Goal: Information Seeking & Learning: Understand process/instructions

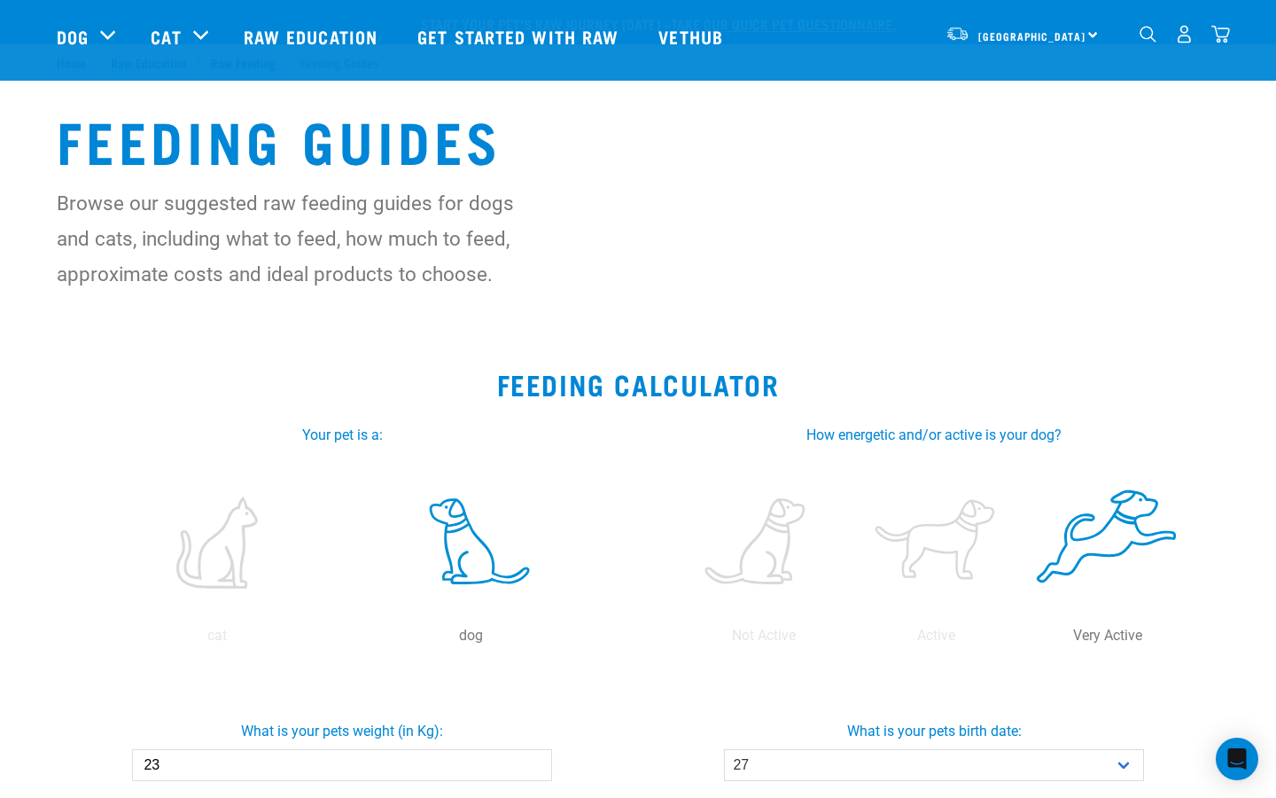
select select "27"
select select "December"
select select "2024"
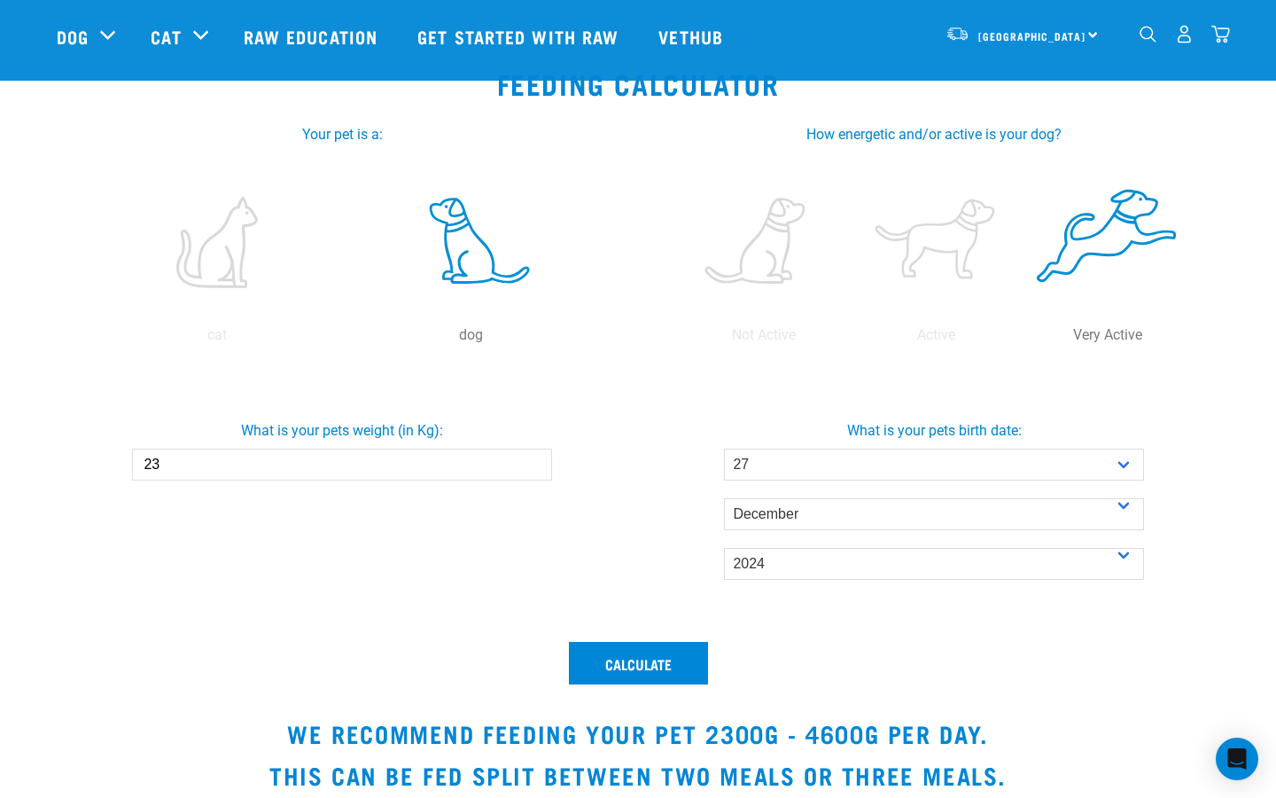
scroll to position [301, 0]
click at [429, 464] on input "23" at bounding box center [341, 464] width 419 height 32
type input "2"
type input "8.2"
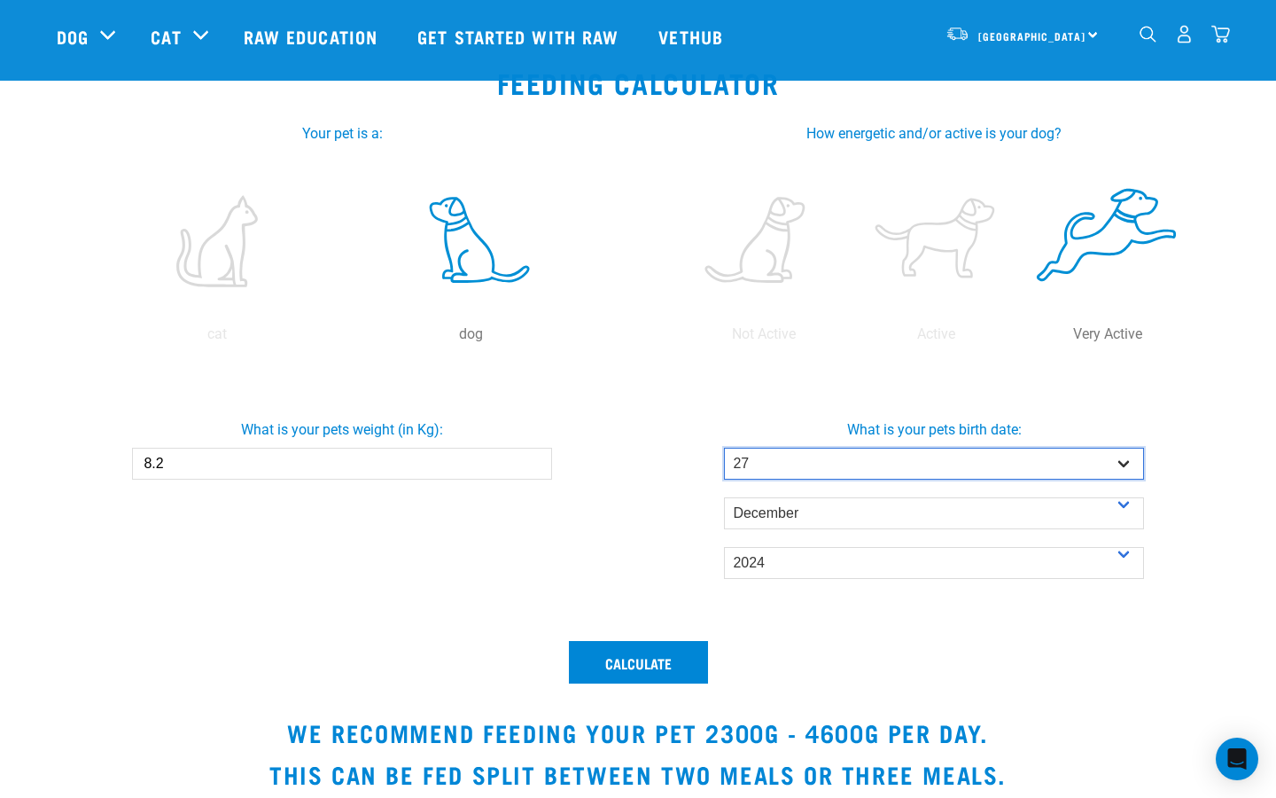
click at [857, 466] on select "- Day - 1 2 3 4 5 6 7 8 9 10 11 12 13 14 15 16 17 18 19 20 21 22 23 24 25 26 27" at bounding box center [933, 464] width 419 height 32
select select "12"
click at [724, 448] on select "- Day - 1 2 3 4 5 6 7 8 9 10 11 12 13 14 15 16 17 18 19 20 21 22 23 24 25 26 27" at bounding box center [933, 464] width 419 height 32
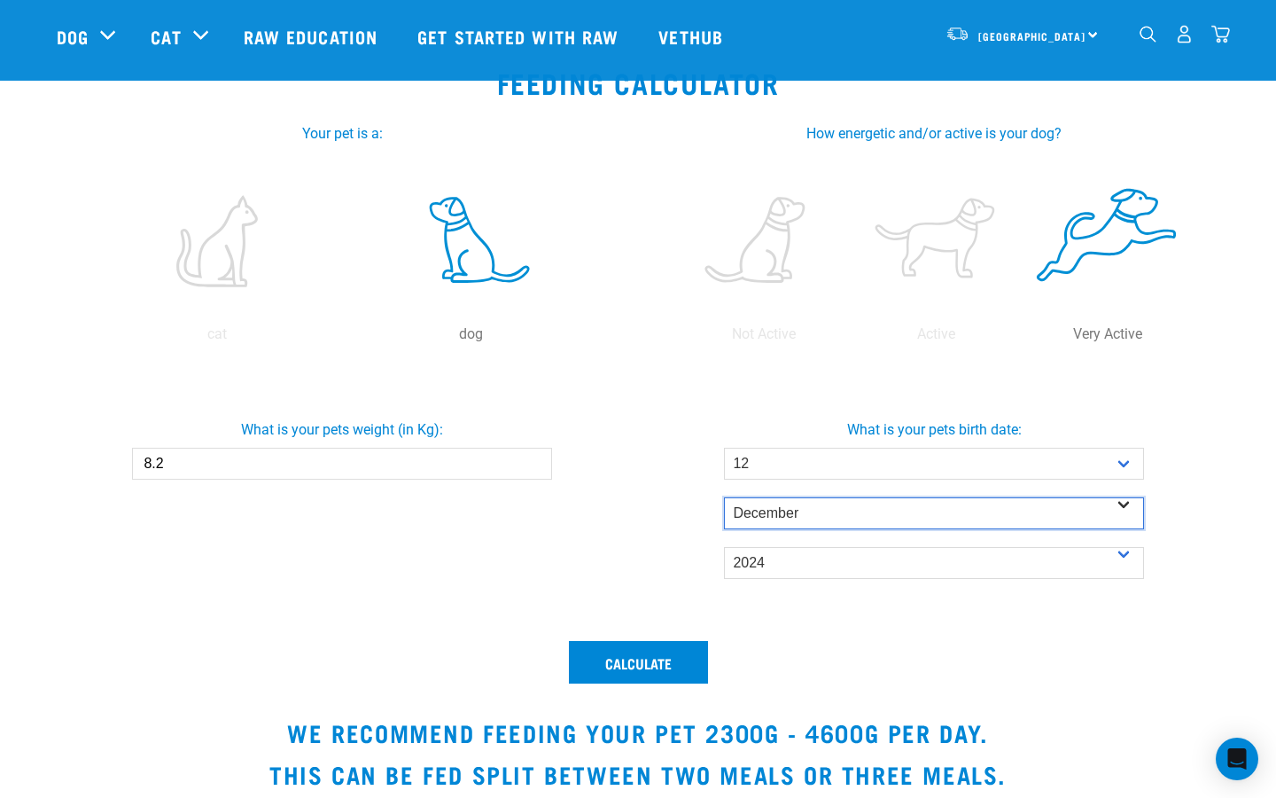
click at [808, 515] on select "- Month - January February March April May June July August September October N…" at bounding box center [933, 513] width 419 height 32
select select "March"
click at [724, 497] on select "- Month - January February March April May June July August September October N…" at bounding box center [933, 513] width 419 height 32
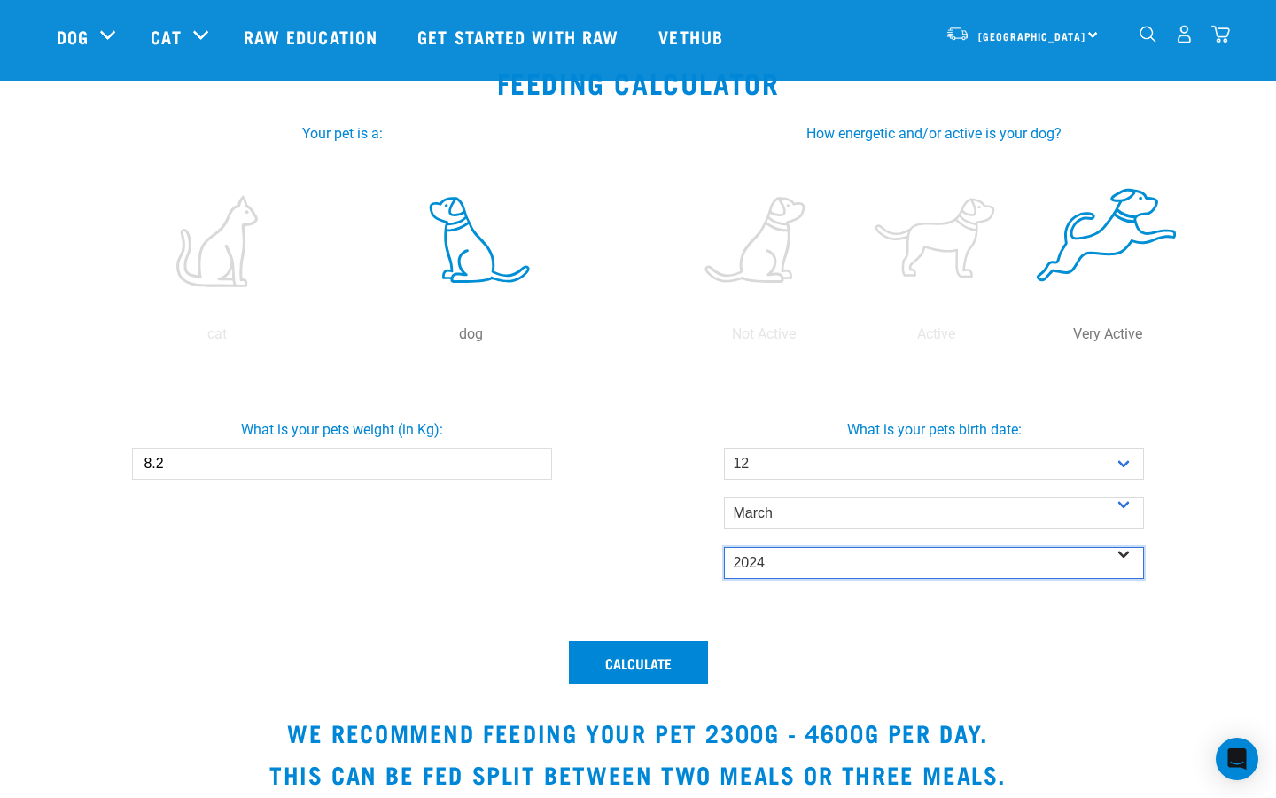
click at [807, 567] on select "- Year - 2025 2024 2023 2022 2021 2020 2019 2018 2017 2016 2015 2014" at bounding box center [933, 563] width 419 height 32
select select "2013"
click at [724, 547] on select "- Year - 2025 2024 2023 2022 2021 2020 2019 2018 2017 2016 2015 2014" at bounding box center [933, 563] width 419 height 32
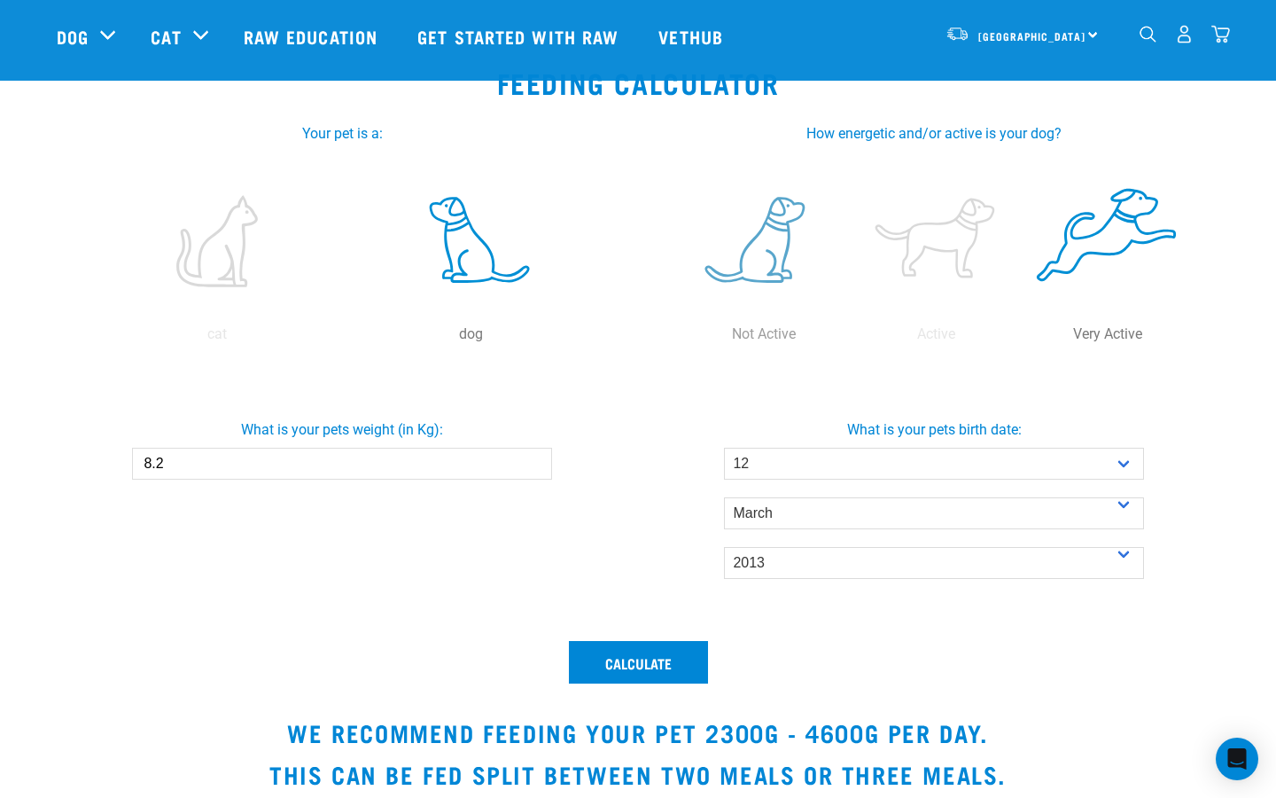
click at [768, 269] on label at bounding box center [764, 241] width 165 height 151
click at [678, 339] on input "radio" at bounding box center [678, 339] width 0 height 0
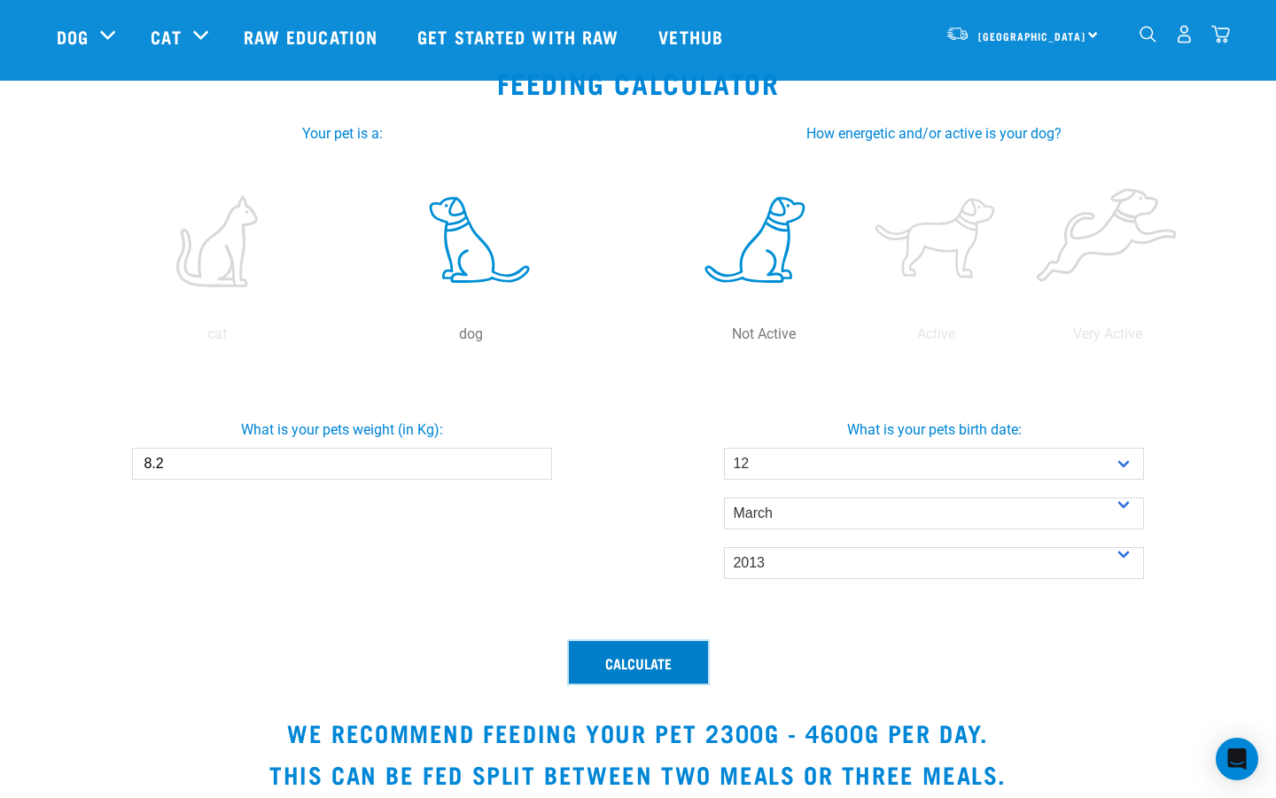
click at [636, 659] on button "Calculate" at bounding box center [638, 662] width 139 height 43
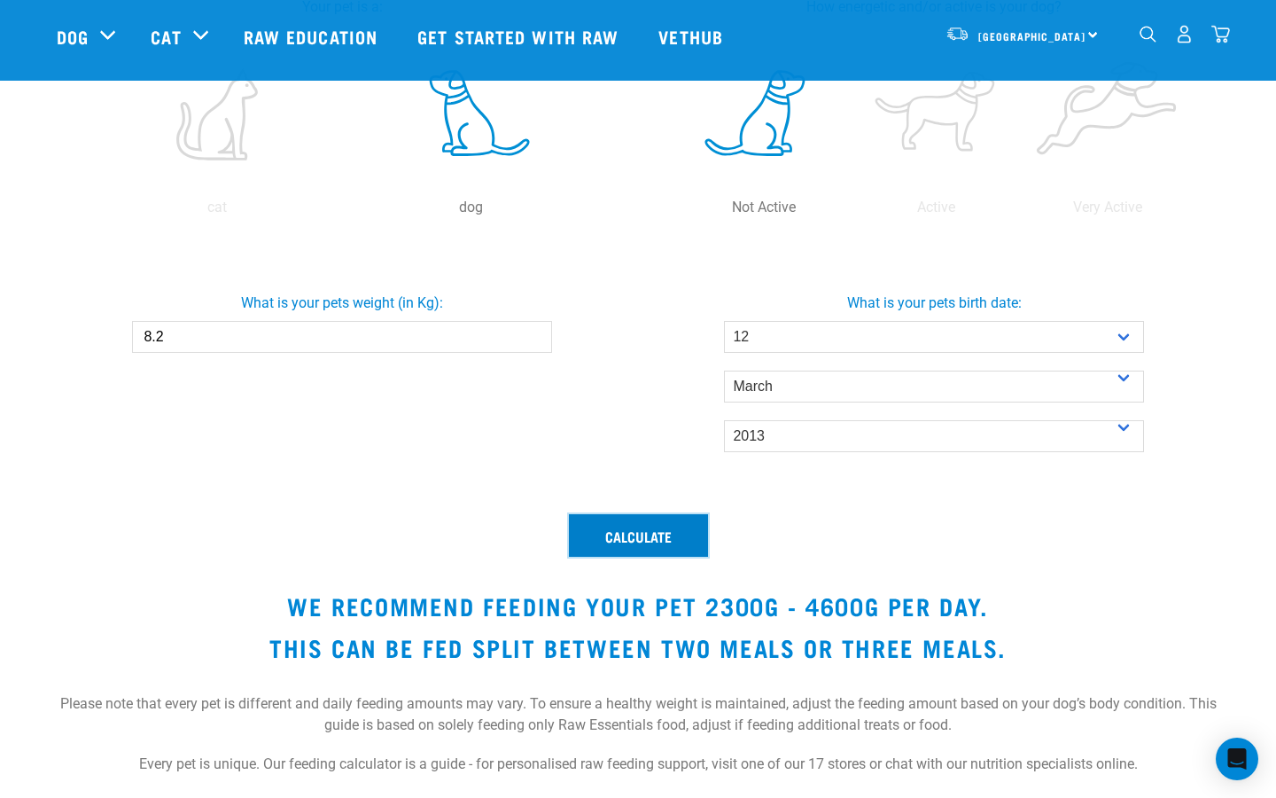
scroll to position [439, 0]
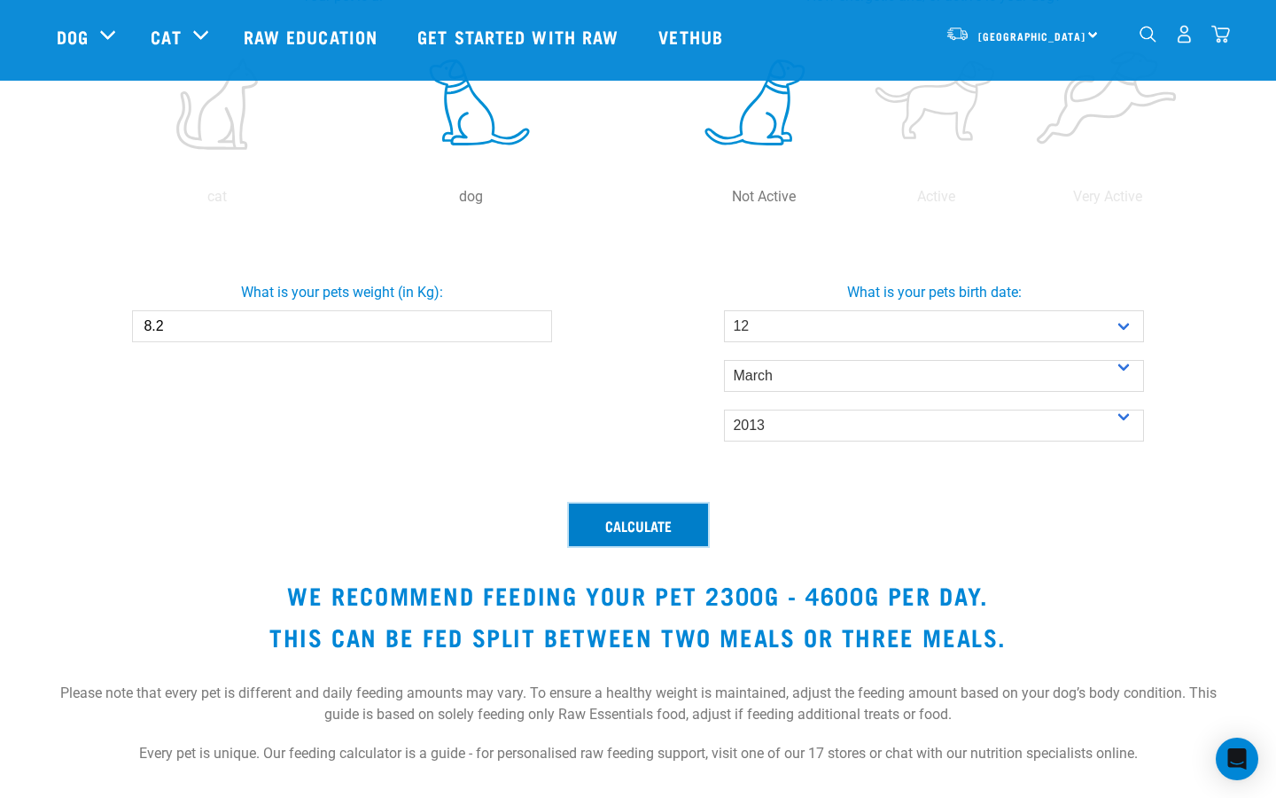
click at [662, 523] on button "Calculate" at bounding box center [638, 524] width 139 height 43
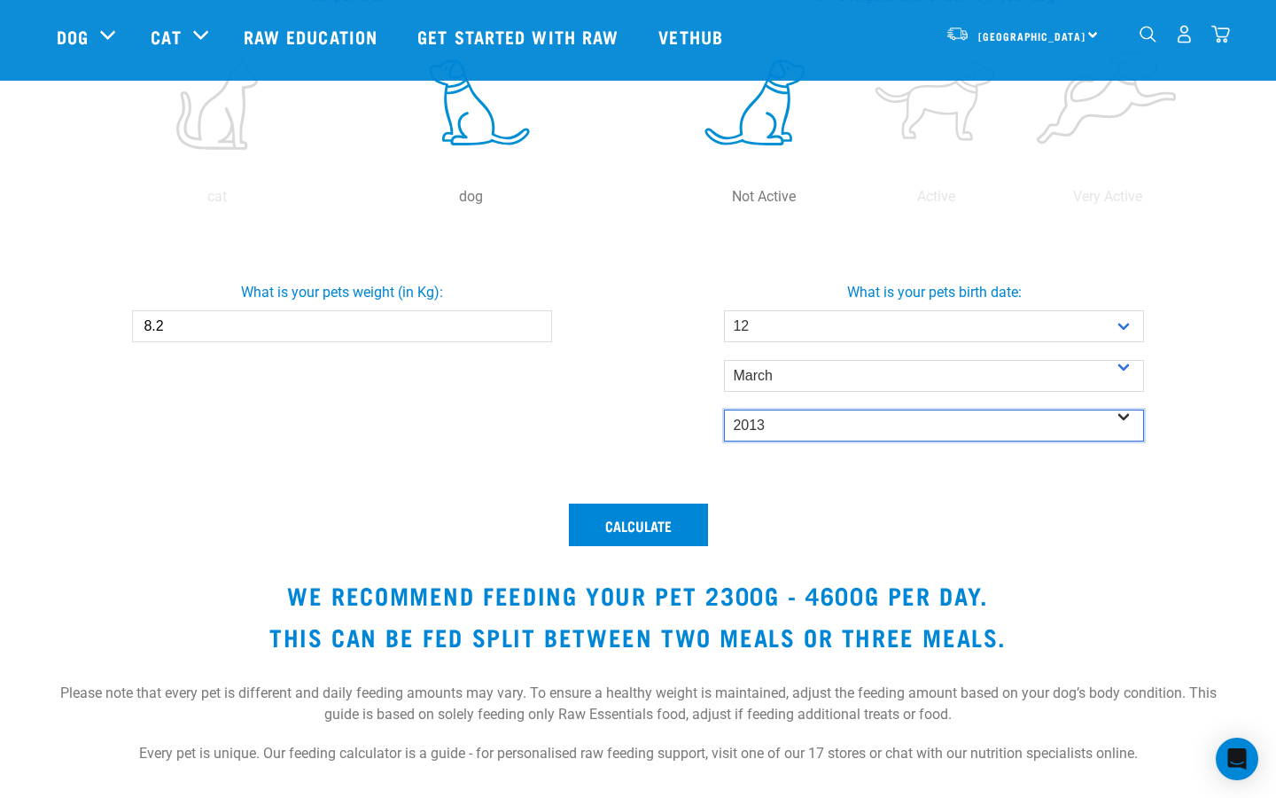
click at [782, 427] on select "- Year - 2025 2024 2023 2022 2021 2020 2019 2018 2017 2016 2015 2014" at bounding box center [933, 425] width 419 height 32
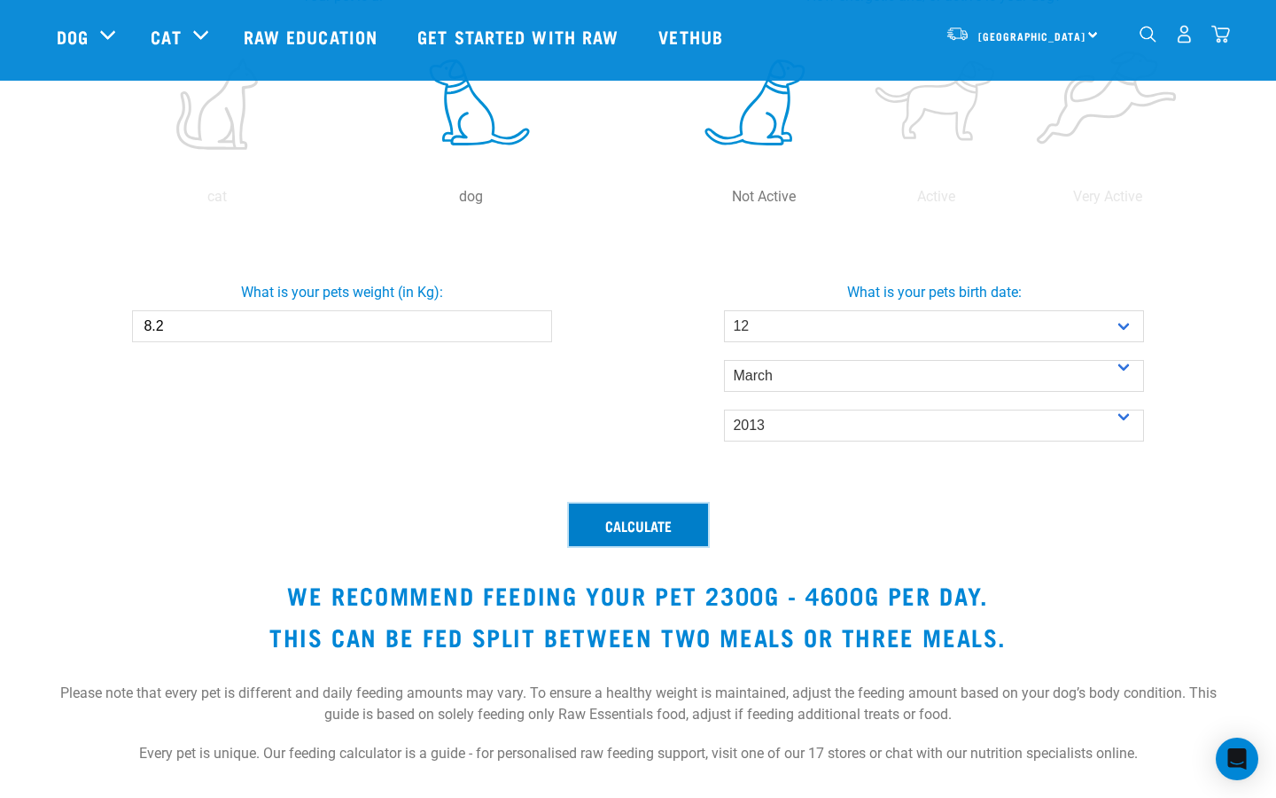
click at [621, 526] on button "Calculate" at bounding box center [638, 524] width 139 height 43
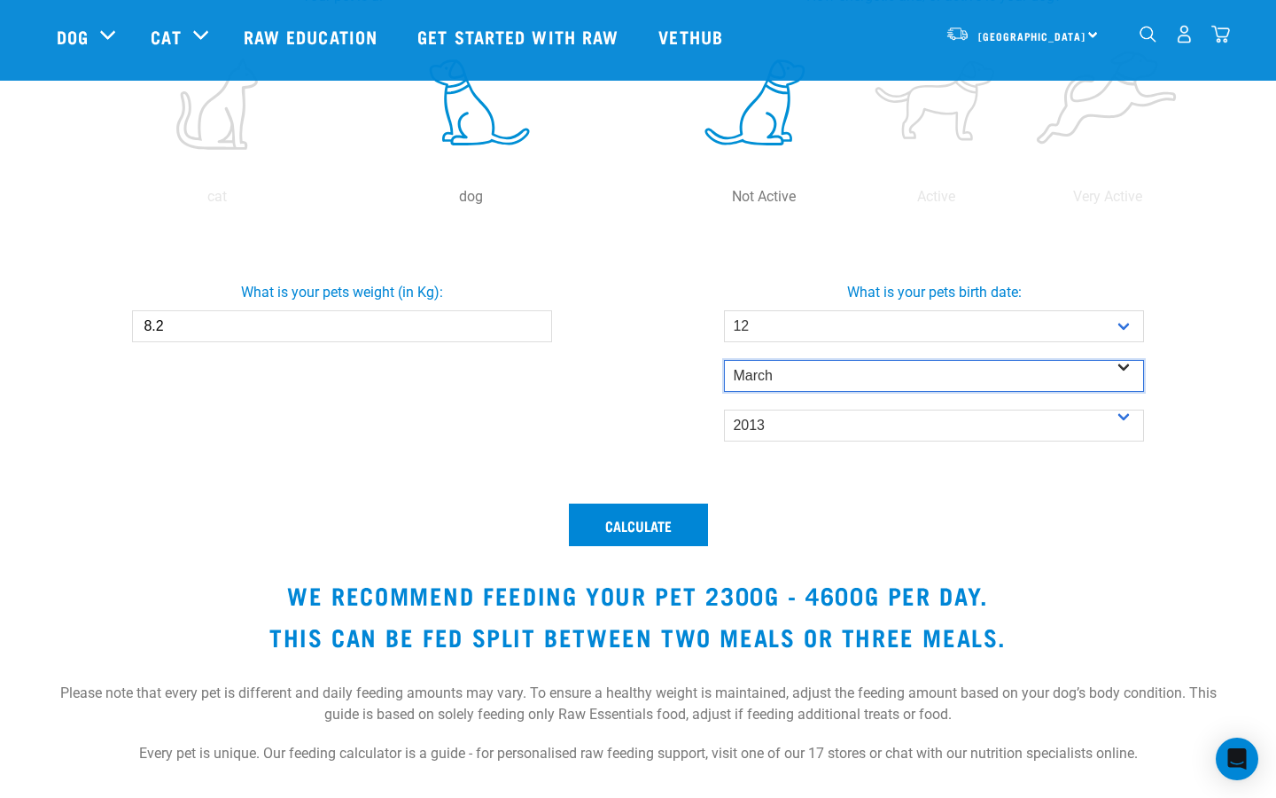
click at [774, 372] on select "- Month - January February March April May June July August September October N…" at bounding box center [933, 376] width 419 height 32
select select "February"
click at [724, 360] on select "- Month - January February March April May June July August September October N…" at bounding box center [933, 376] width 419 height 32
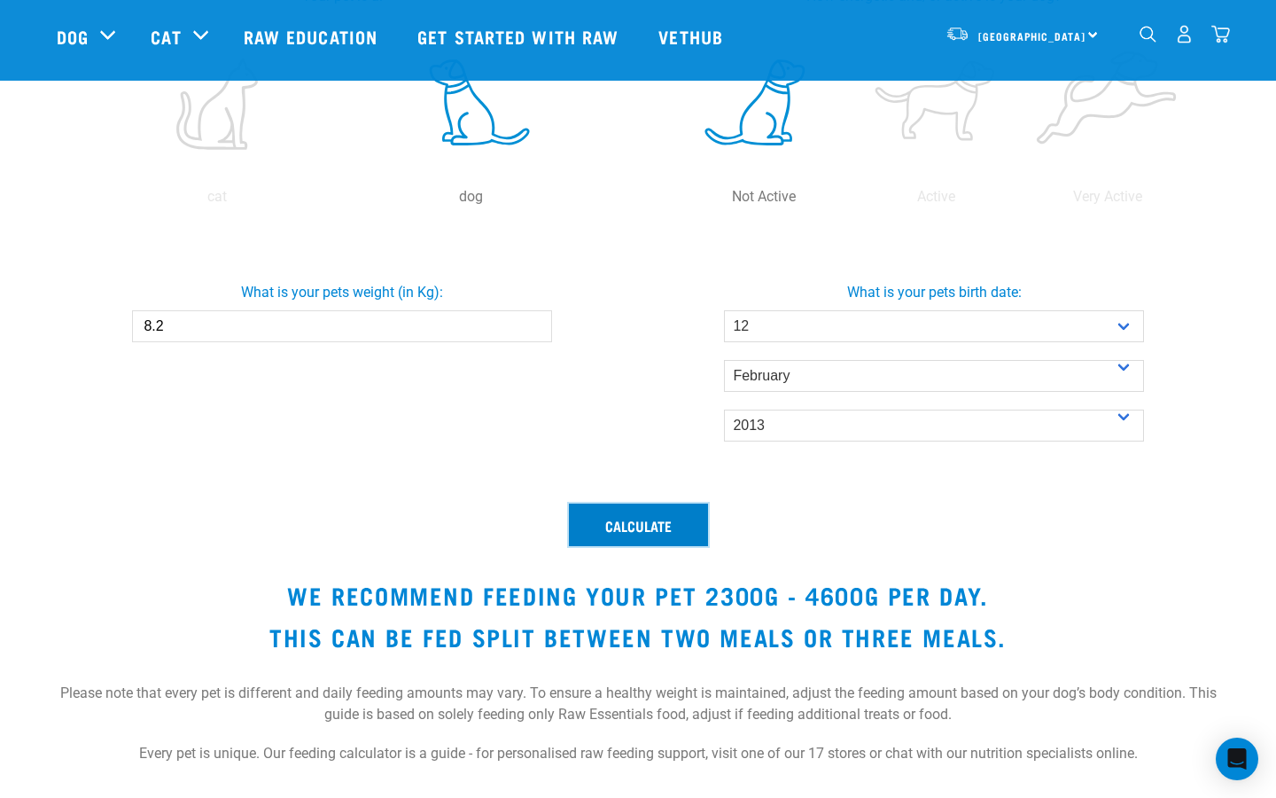
click at [693, 519] on button "Calculate" at bounding box center [638, 524] width 139 height 43
click at [692, 524] on button "Calculate" at bounding box center [638, 524] width 139 height 43
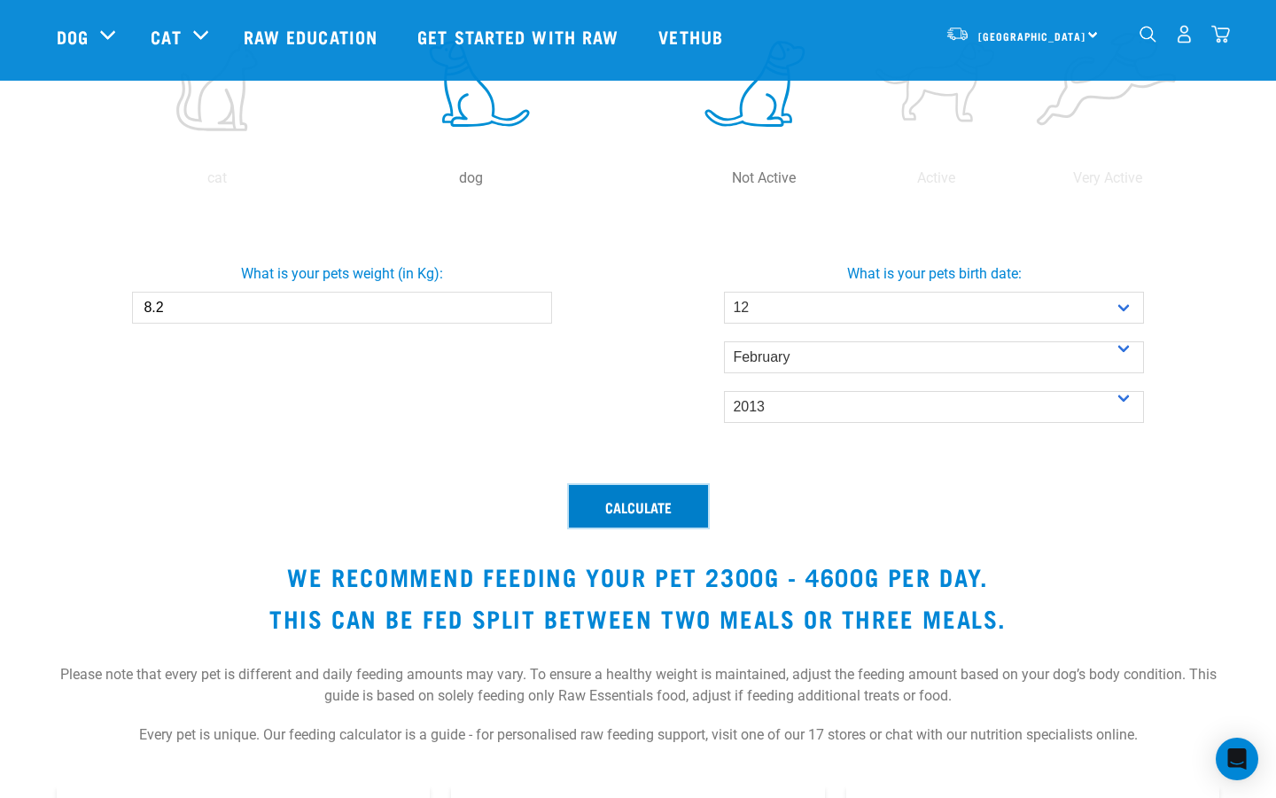
scroll to position [441, 0]
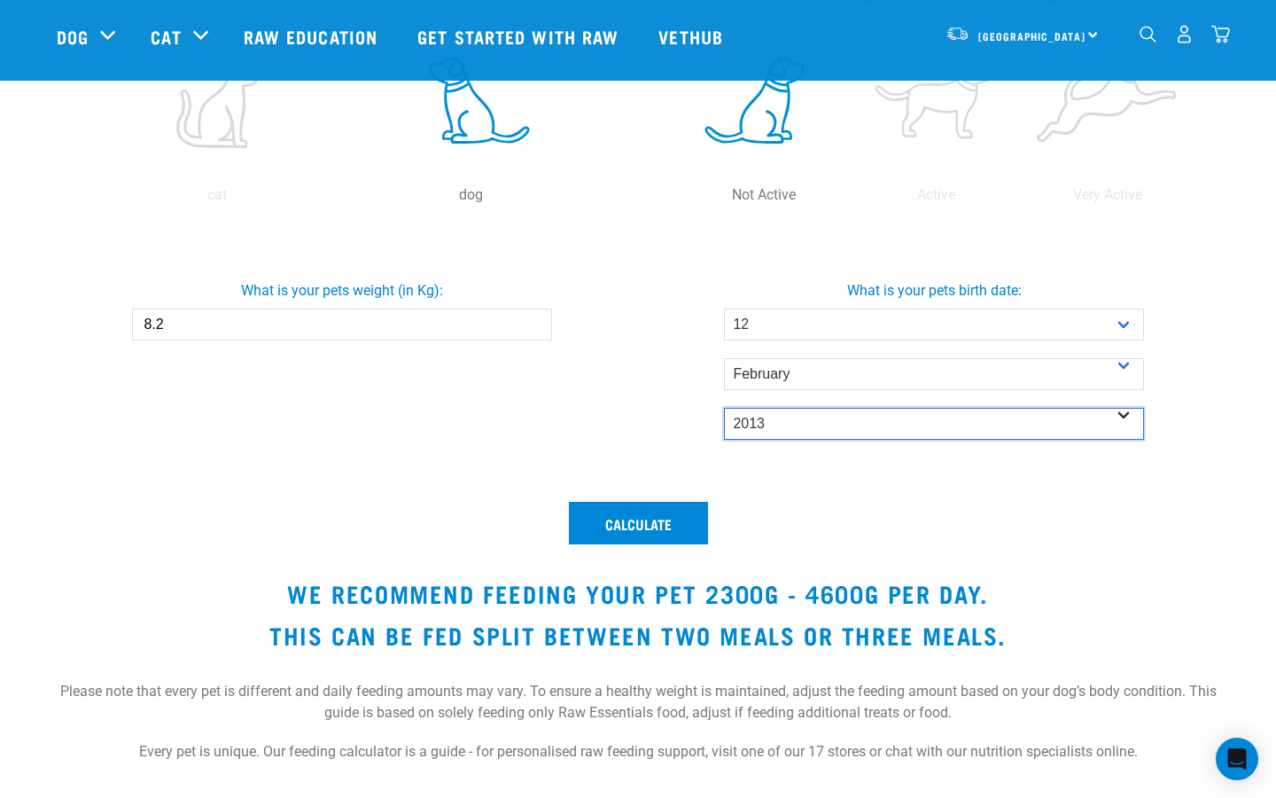
click at [770, 420] on select "- Year - 2025 2024 2023 2022 2021 2020 2019 2018 2017 2016 2015 2014" at bounding box center [933, 424] width 419 height 32
select select "2014"
click at [724, 408] on select "- Year - 2025 2024 2023 2022 2021 2020 2019 2018 2017 2016 2015 2014" at bounding box center [933, 424] width 419 height 32
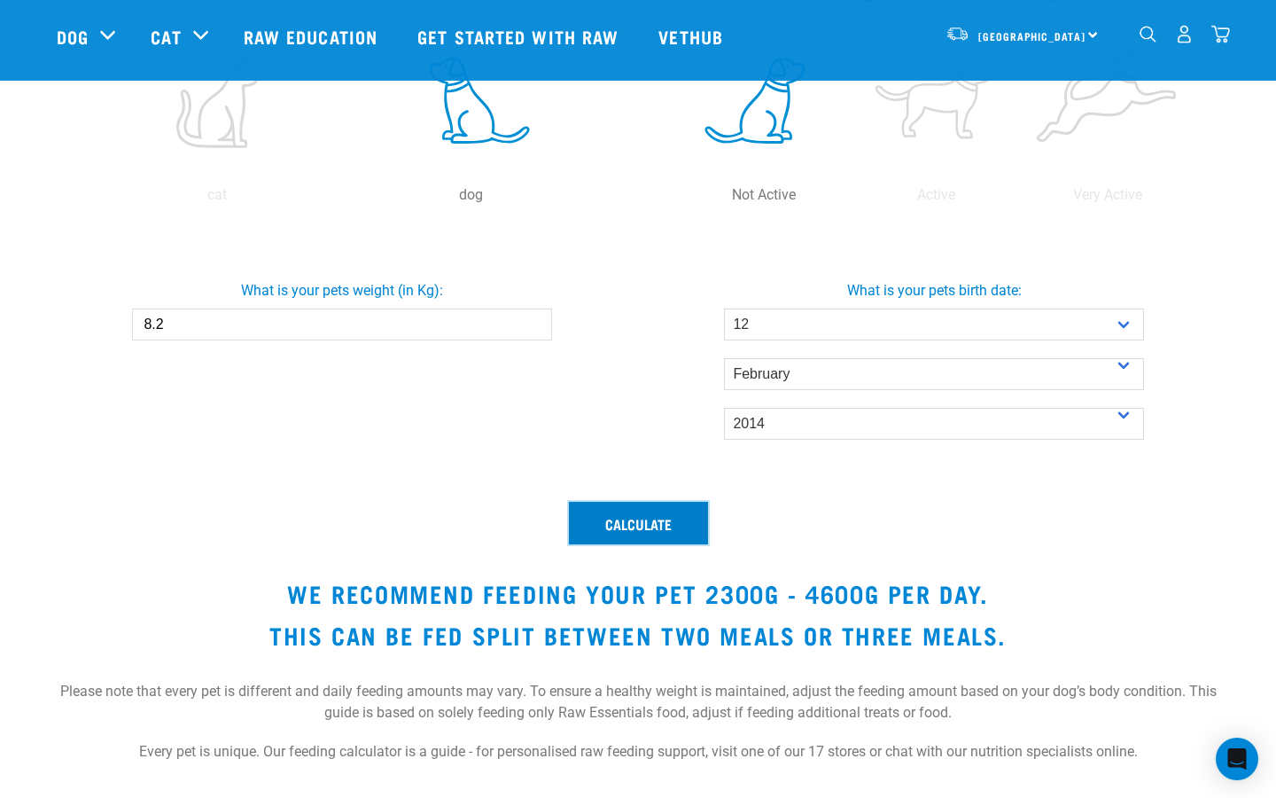
click at [681, 521] on button "Calculate" at bounding box center [638, 523] width 139 height 43
click at [222, 149] on label at bounding box center [216, 102] width 247 height 151
click at [90, 199] on input "radio" at bounding box center [90, 199] width 0 height 0
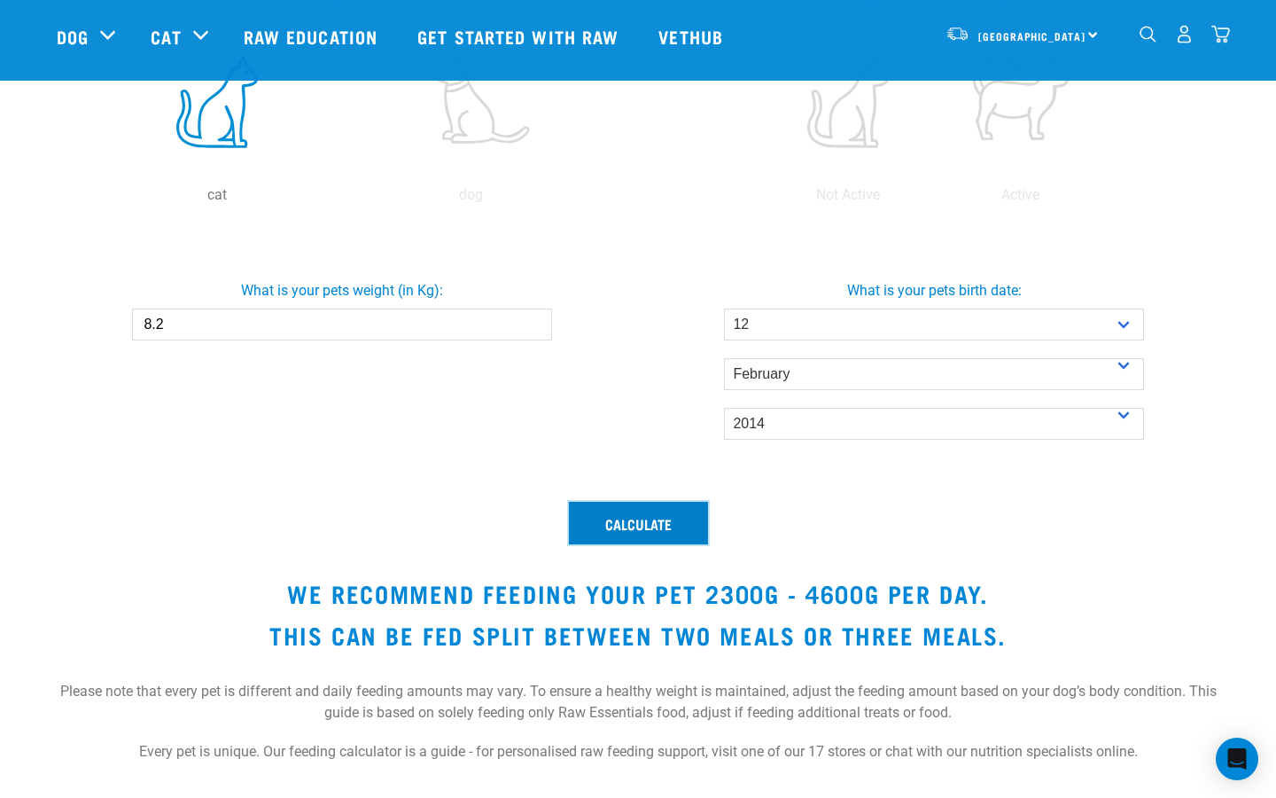
click at [591, 519] on button "Calculate" at bounding box center [638, 523] width 139 height 43
click at [455, 134] on label at bounding box center [470, 102] width 247 height 151
click at [344, 199] on input "radio" at bounding box center [344, 199] width 0 height 0
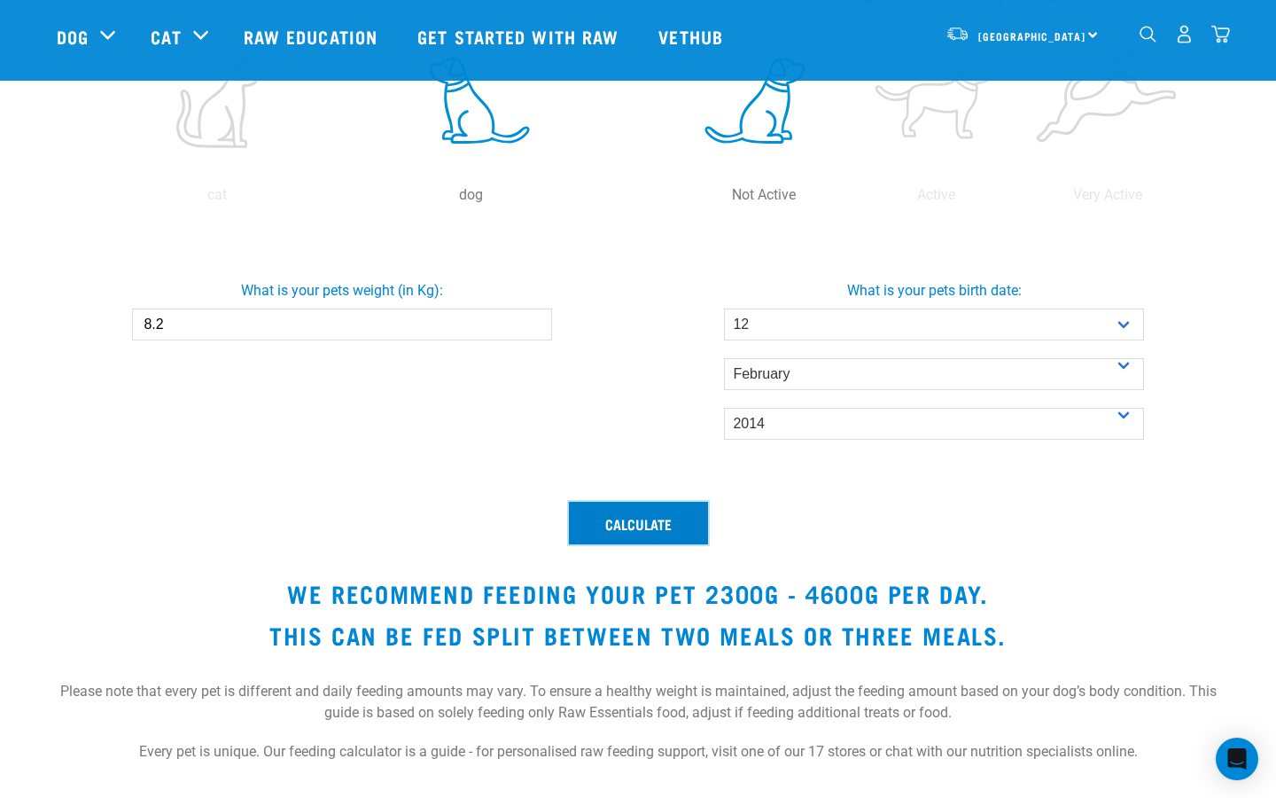
click at [596, 519] on button "Calculate" at bounding box center [638, 523] width 139 height 43
click at [675, 511] on button "Calculate" at bounding box center [638, 523] width 139 height 43
click at [675, 514] on button "Calculate" at bounding box center [638, 523] width 139 height 43
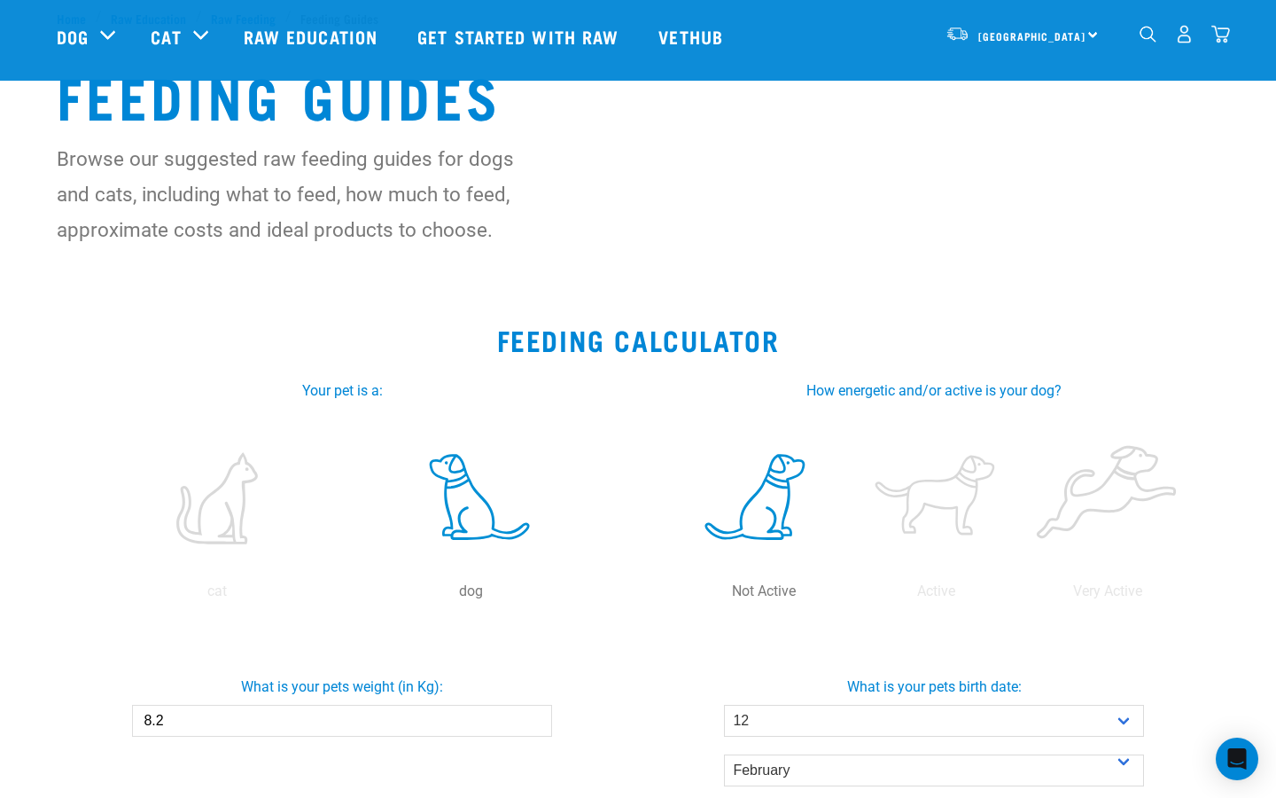
scroll to position [0, 0]
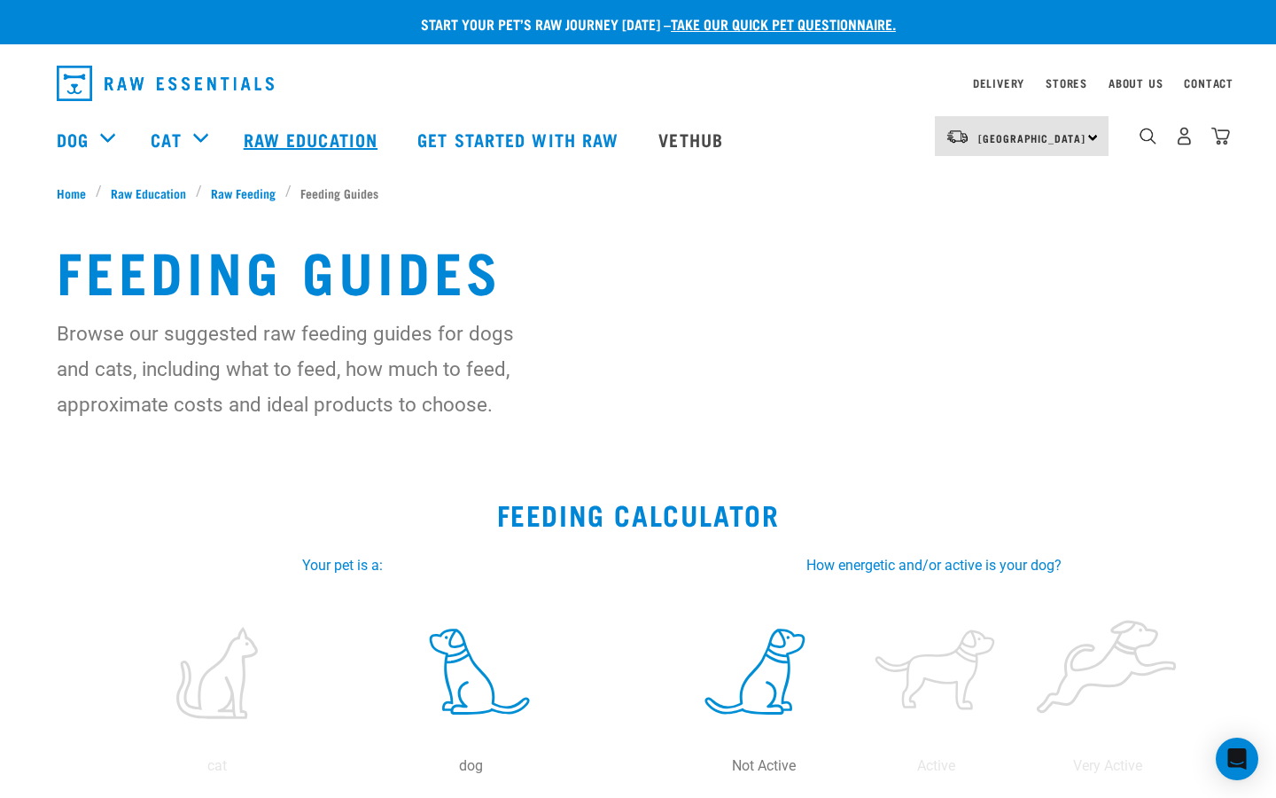
click at [349, 138] on link "Raw Education" at bounding box center [313, 139] width 174 height 71
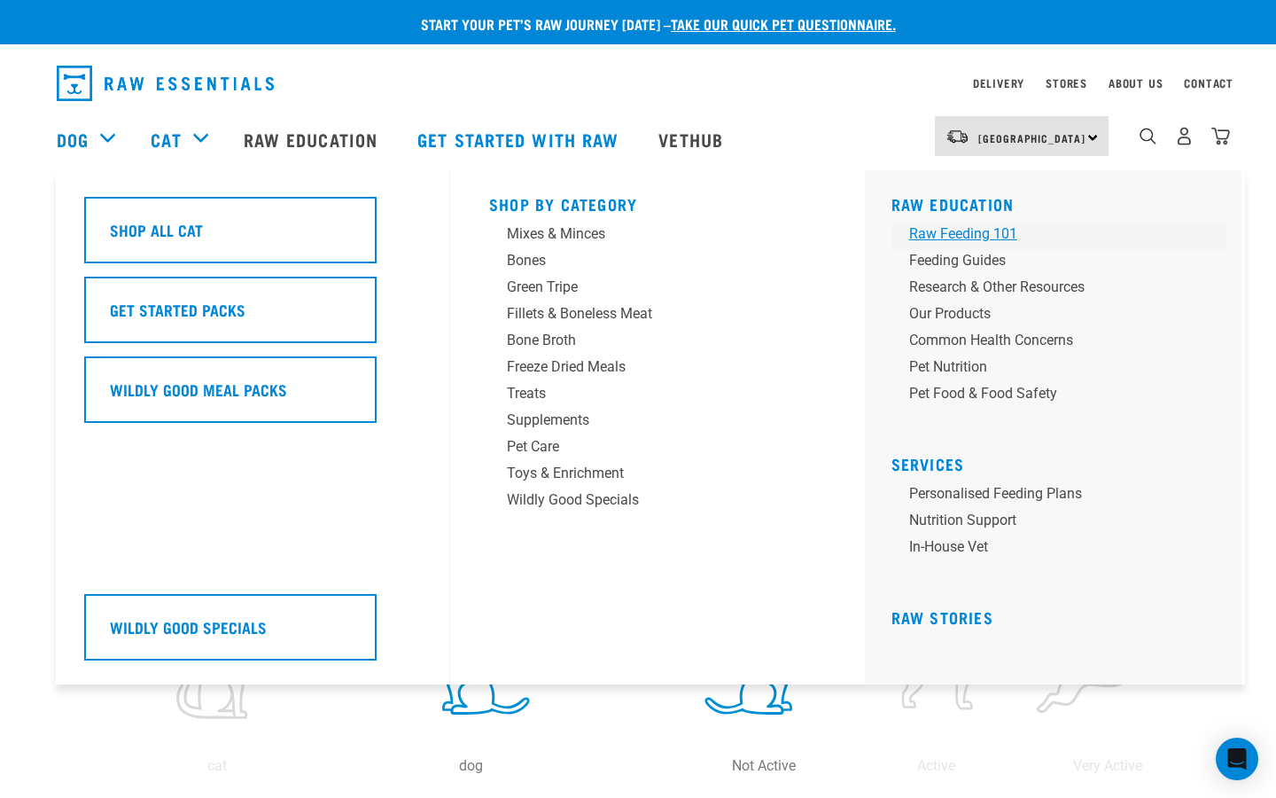
click at [963, 231] on div "Raw Feeding 101" at bounding box center [1047, 233] width 277 height 21
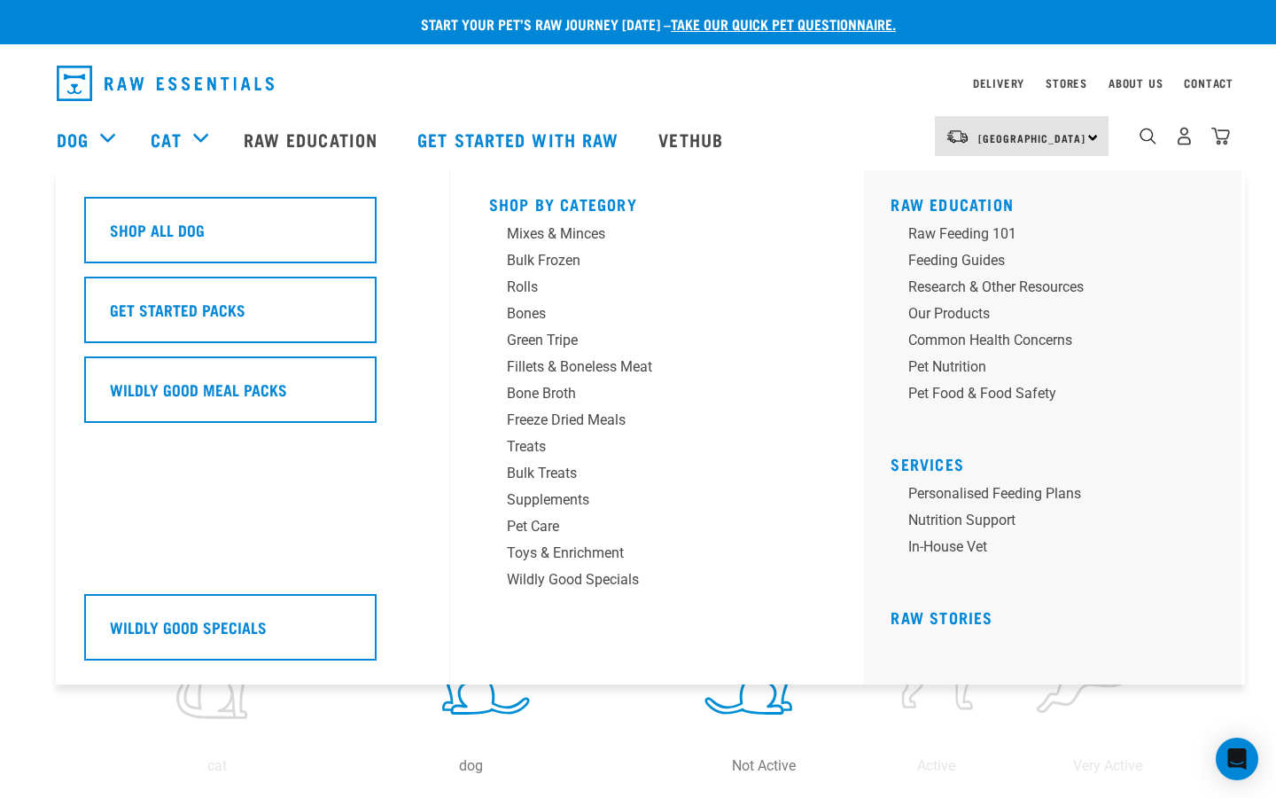
click at [93, 139] on div "Dog" at bounding box center [95, 139] width 76 height 71
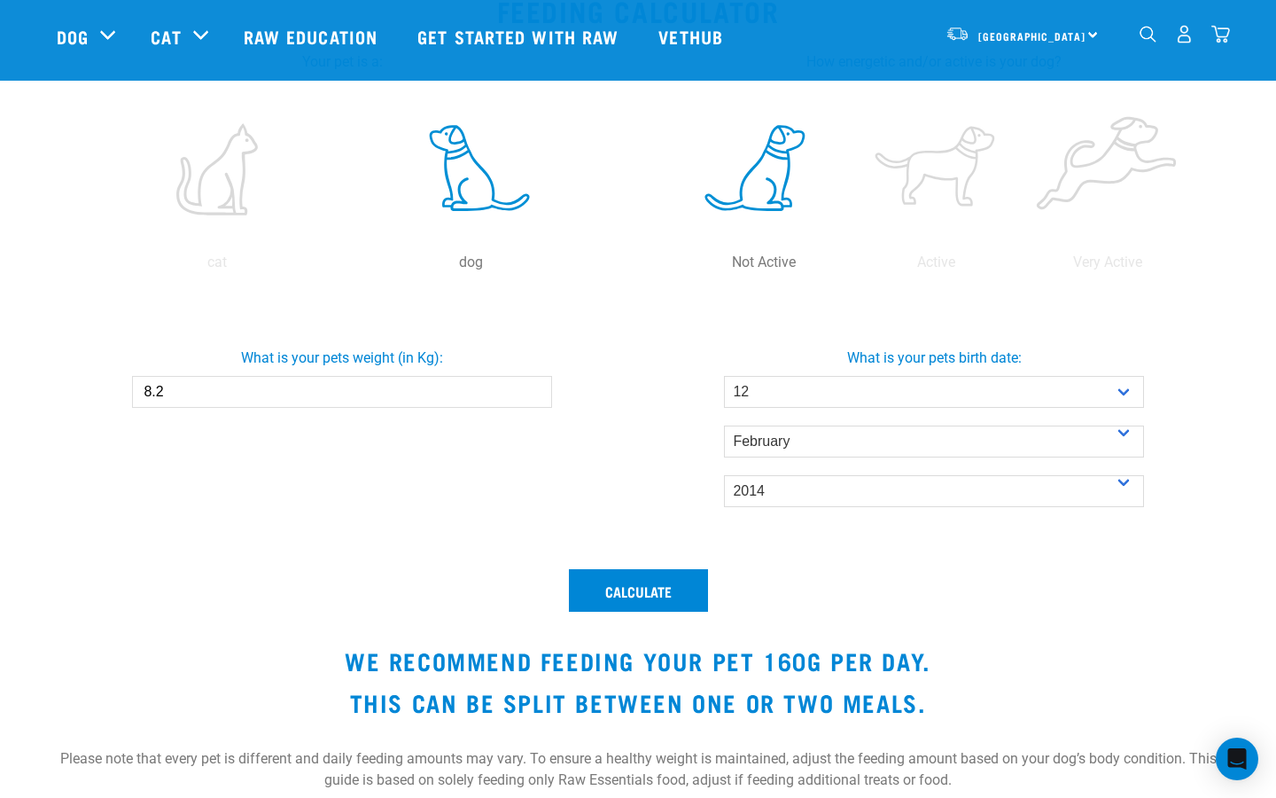
scroll to position [375, 0]
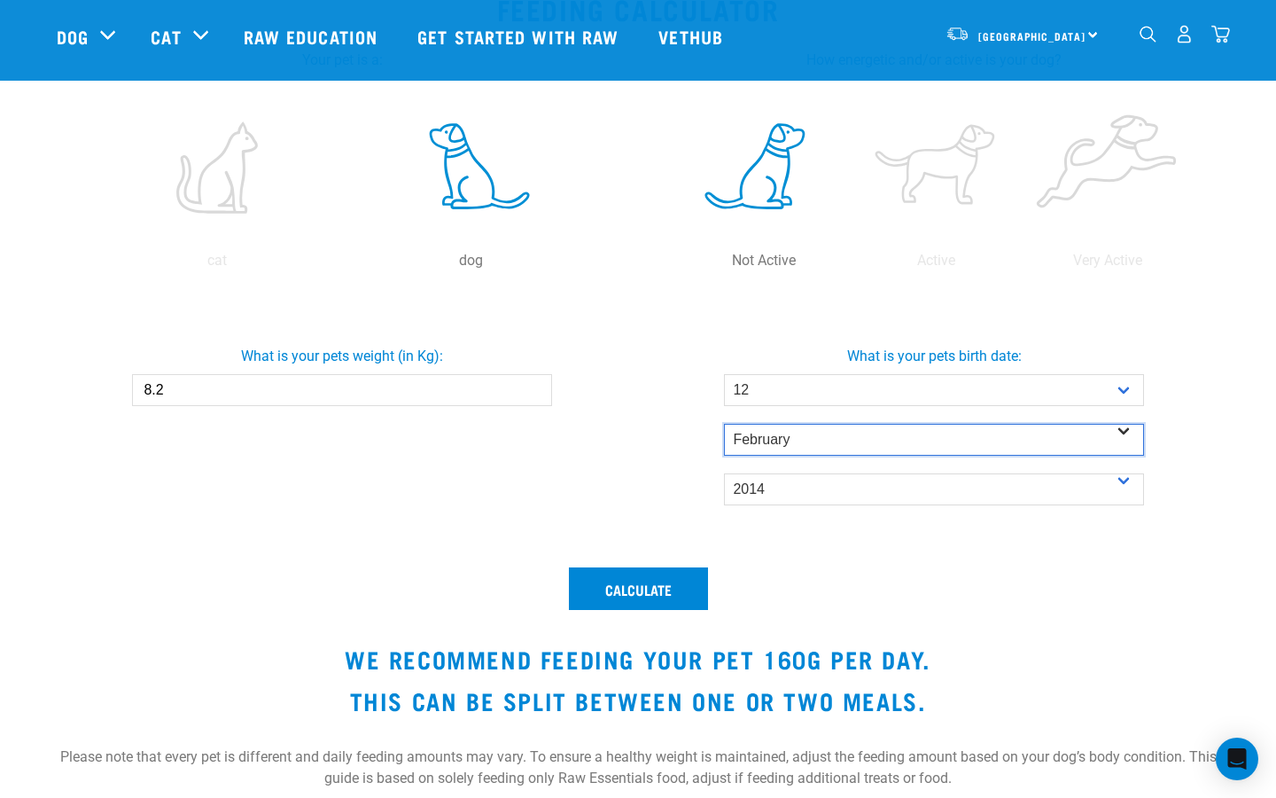
click at [807, 434] on select "- Month - January February March April May June July August September October N…" at bounding box center [933, 440] width 419 height 32
select select "March"
click at [724, 424] on select "- Month - January February March April May June July August September October N…" at bounding box center [933, 440] width 419 height 32
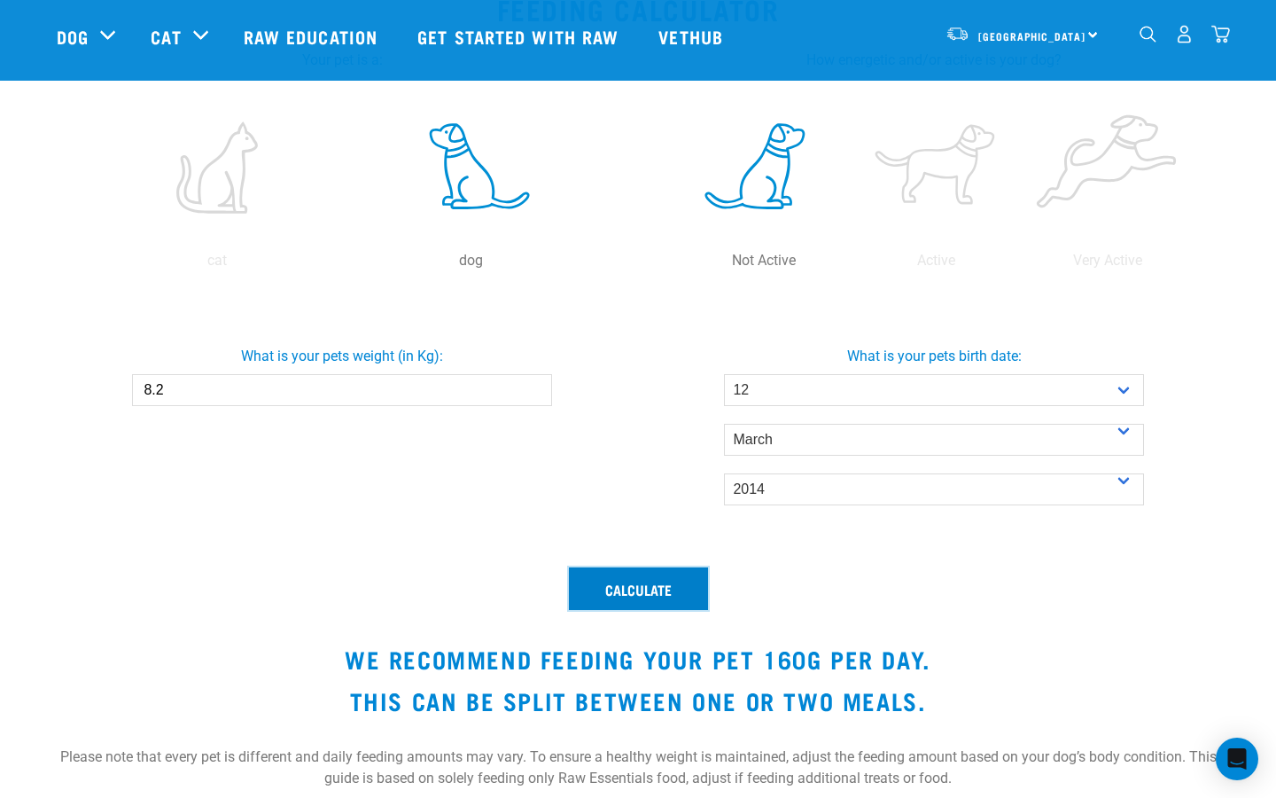
click at [649, 590] on button "Calculate" at bounding box center [638, 588] width 139 height 43
click at [643, 589] on button "Calculate" at bounding box center [638, 588] width 139 height 43
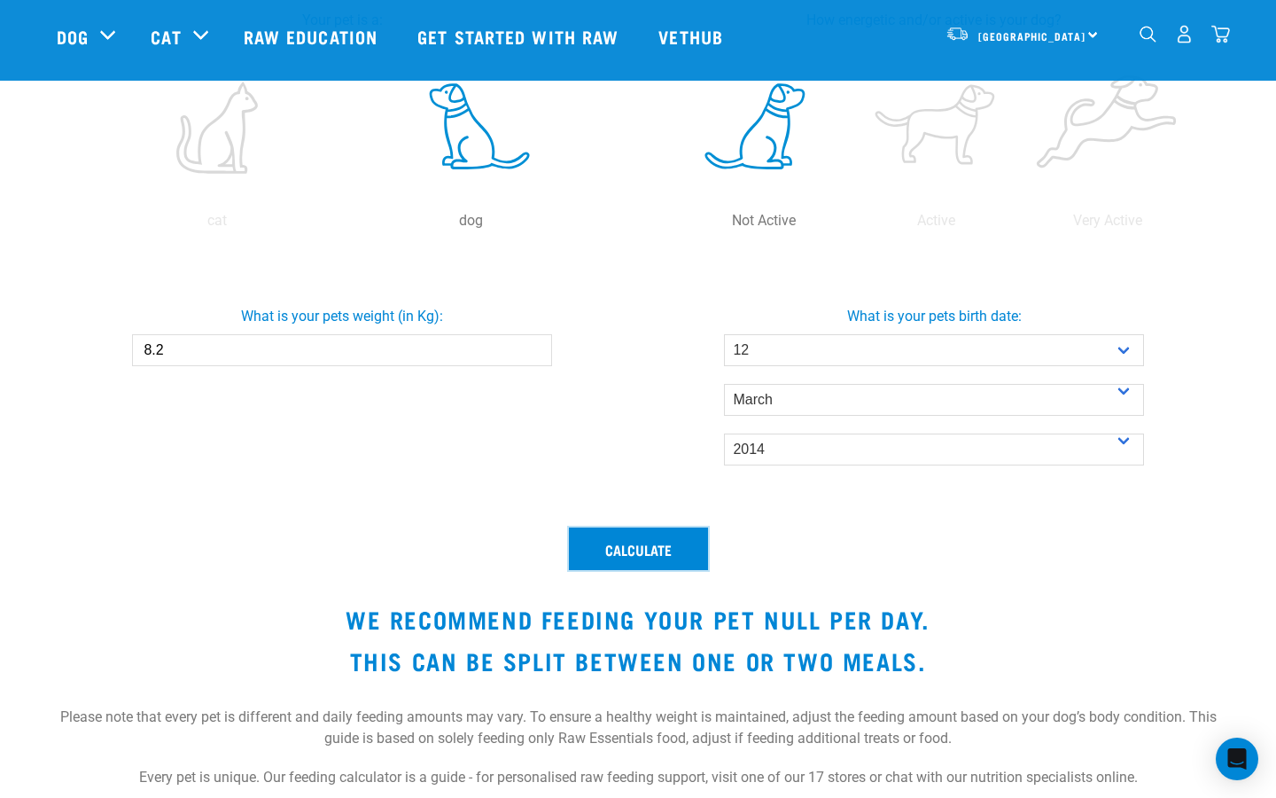
scroll to position [410, 0]
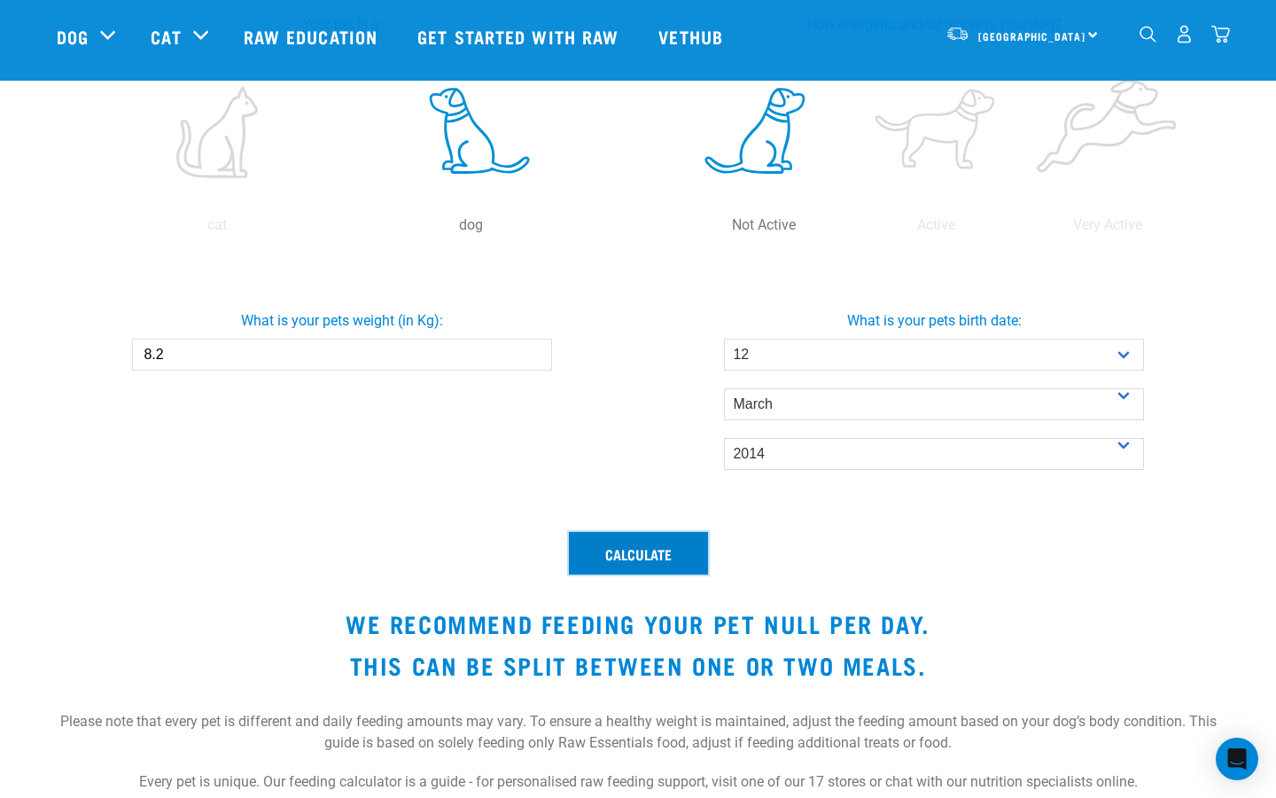
click at [629, 556] on button "Calculate" at bounding box center [638, 553] width 139 height 43
click at [219, 154] on label at bounding box center [216, 132] width 247 height 151
click at [90, 230] on input "radio" at bounding box center [90, 230] width 0 height 0
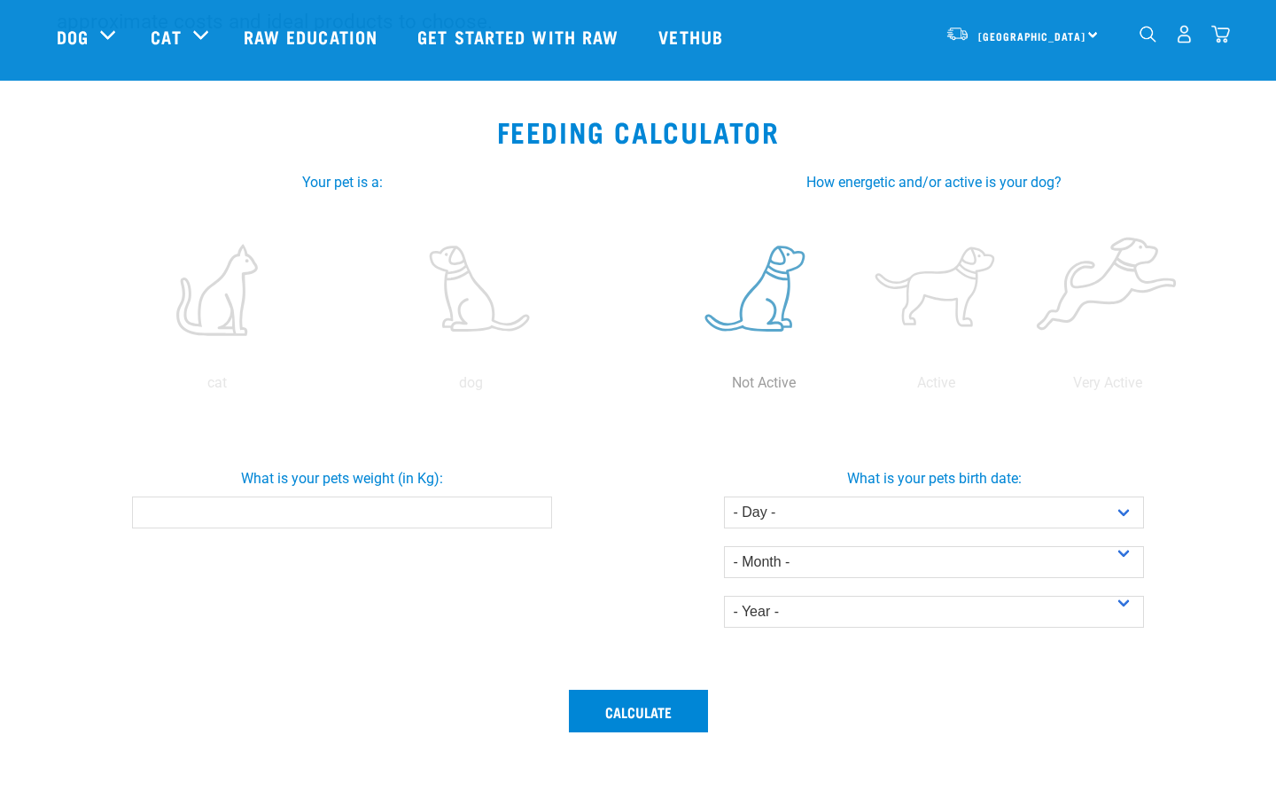
scroll to position [372, 0]
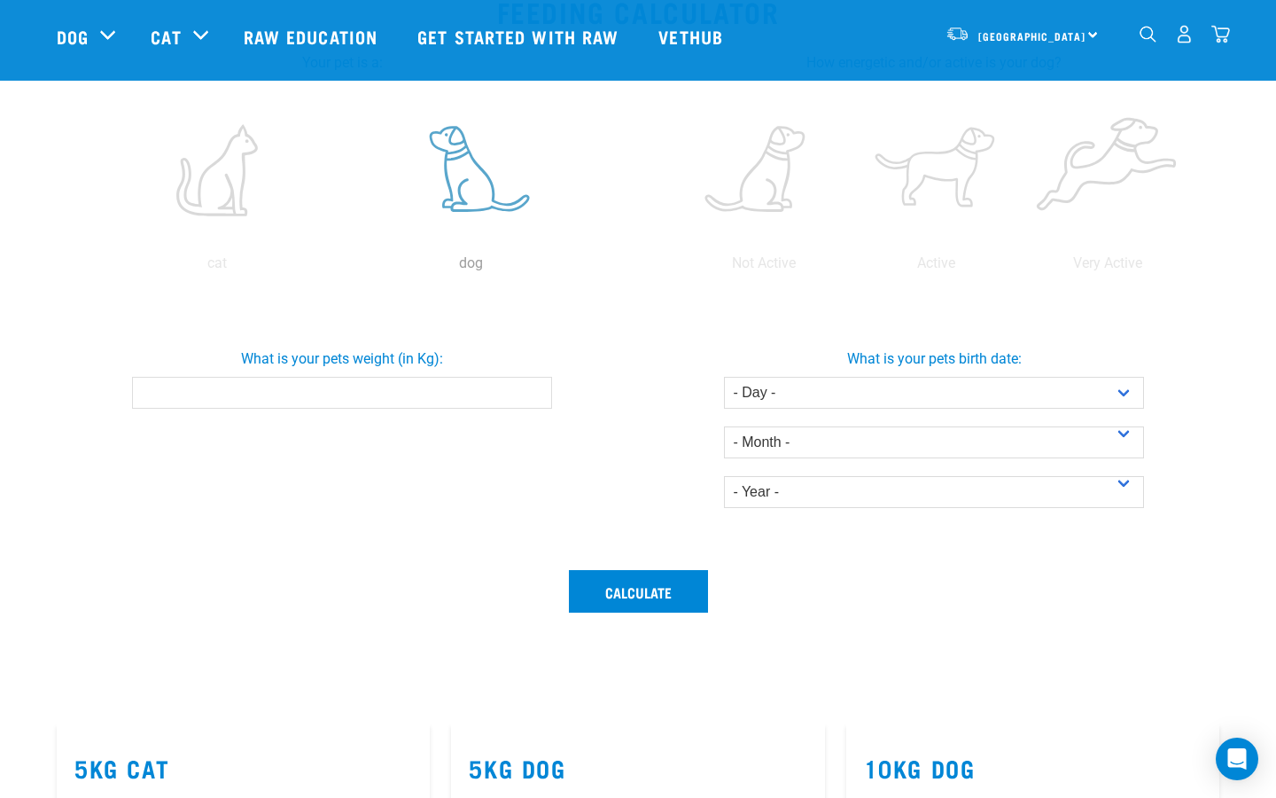
click at [477, 199] on label at bounding box center [470, 170] width 247 height 151
click at [344, 268] on input "radio" at bounding box center [344, 268] width 0 height 0
click at [386, 402] on input "What is your pets weight (in Kg):" at bounding box center [341, 393] width 419 height 32
type input "8.2"
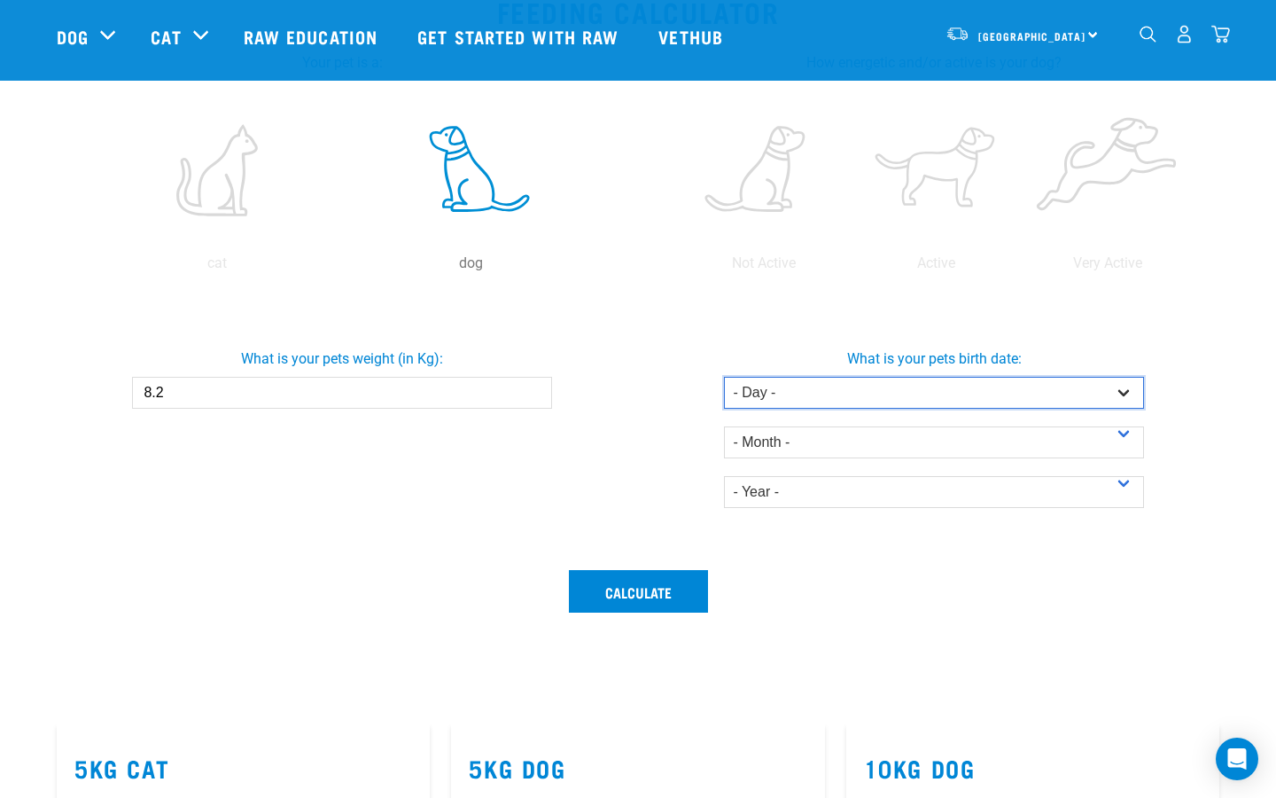
click at [841, 393] on select "- Day - 1 2 3 4 5 6 7 8 9 10 11 12 13 14 15 16 17 18 19 20 21 22 23 24 25 26 27" at bounding box center [933, 393] width 419 height 32
select select "12"
click at [724, 377] on select "- Day - 1 2 3 4 5 6 7 8 9 10 11 12 13 14 15 16 17 18 19 20 21 22 23 24 25 26 27" at bounding box center [933, 393] width 419 height 32
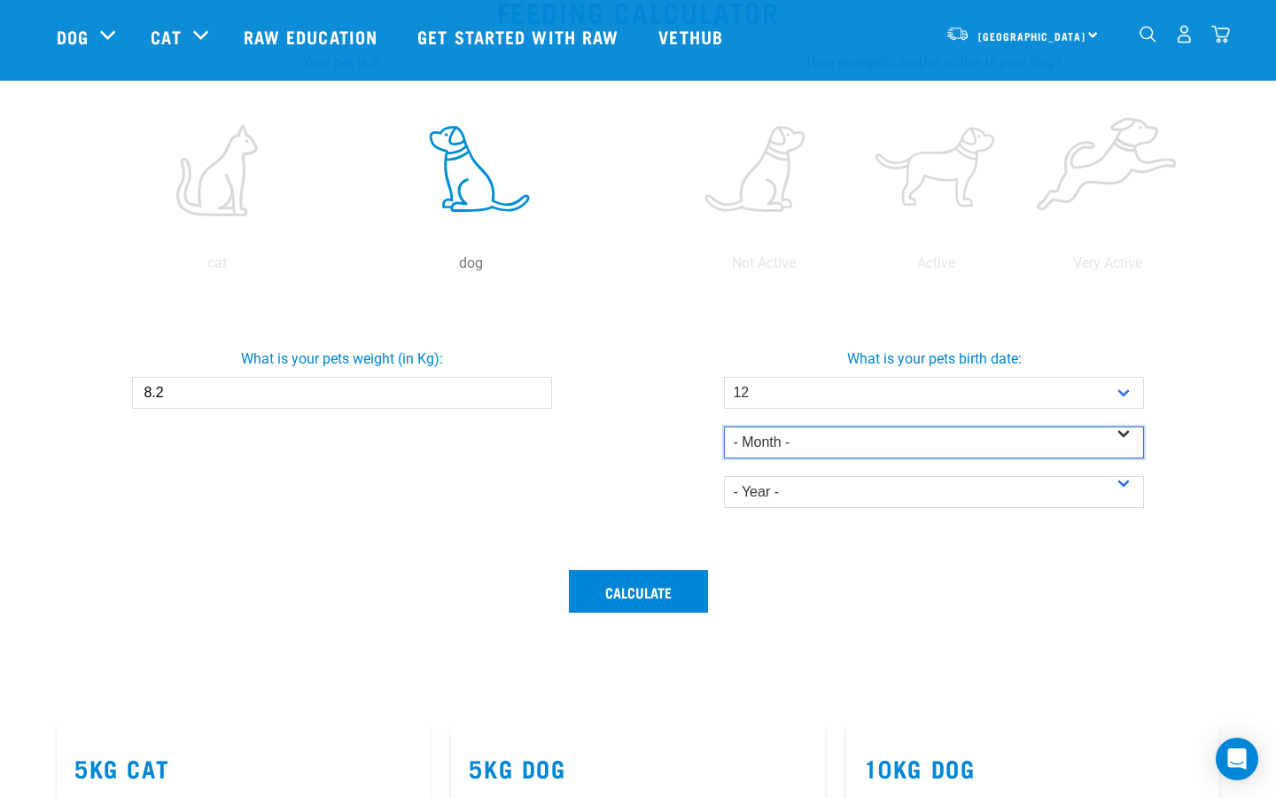
click at [779, 443] on select "- Month - January February March April May June July August September October N…" at bounding box center [933, 442] width 419 height 32
select select "March"
click at [724, 426] on select "- Month - January February March April May June July August September October N…" at bounding box center [933, 442] width 419 height 32
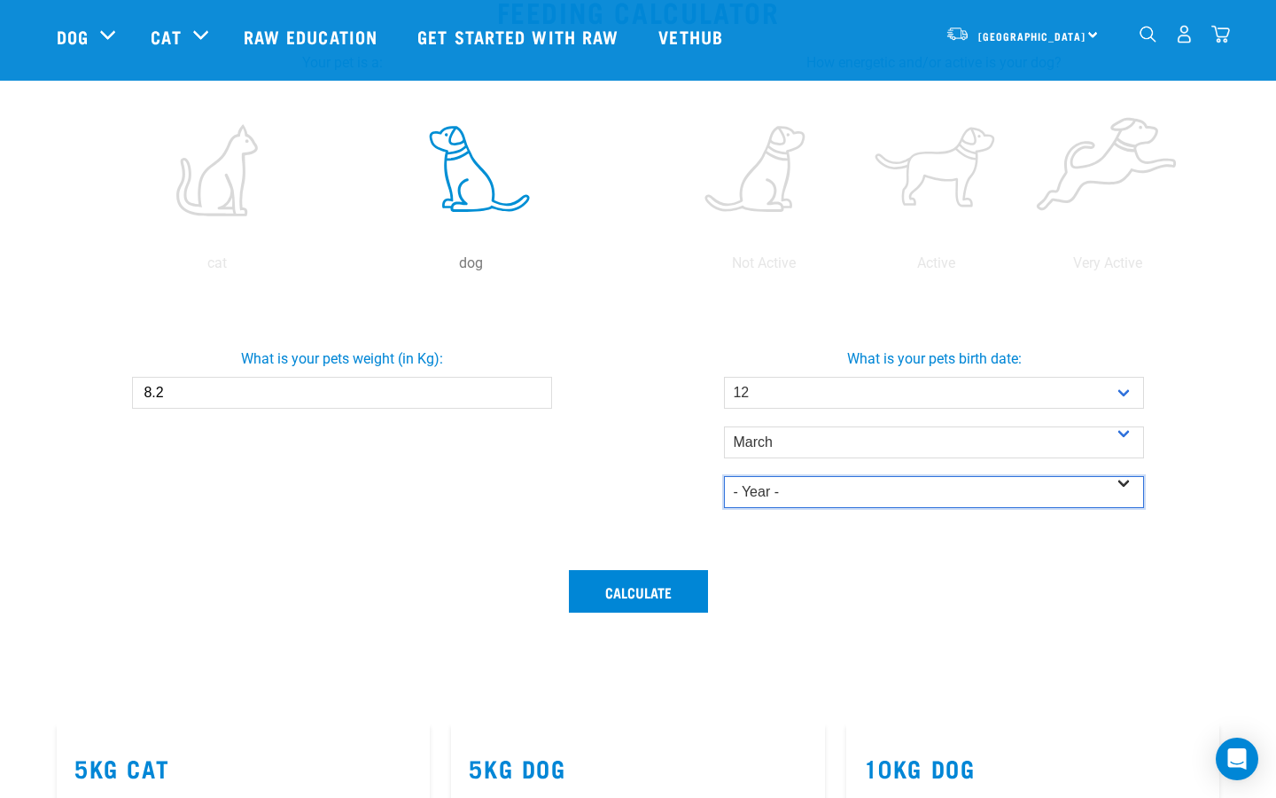
click at [770, 495] on select "- Year - 2025 2024 2023 2022 2021 2020 2019 2018 2017 2016 2015 2014" at bounding box center [933, 492] width 419 height 32
select select "2014"
click at [724, 476] on select "- Year - 2025 2024 2023 2022 2021 2020 2019 2018 2017 2016 2015 2014" at bounding box center [933, 492] width 419 height 32
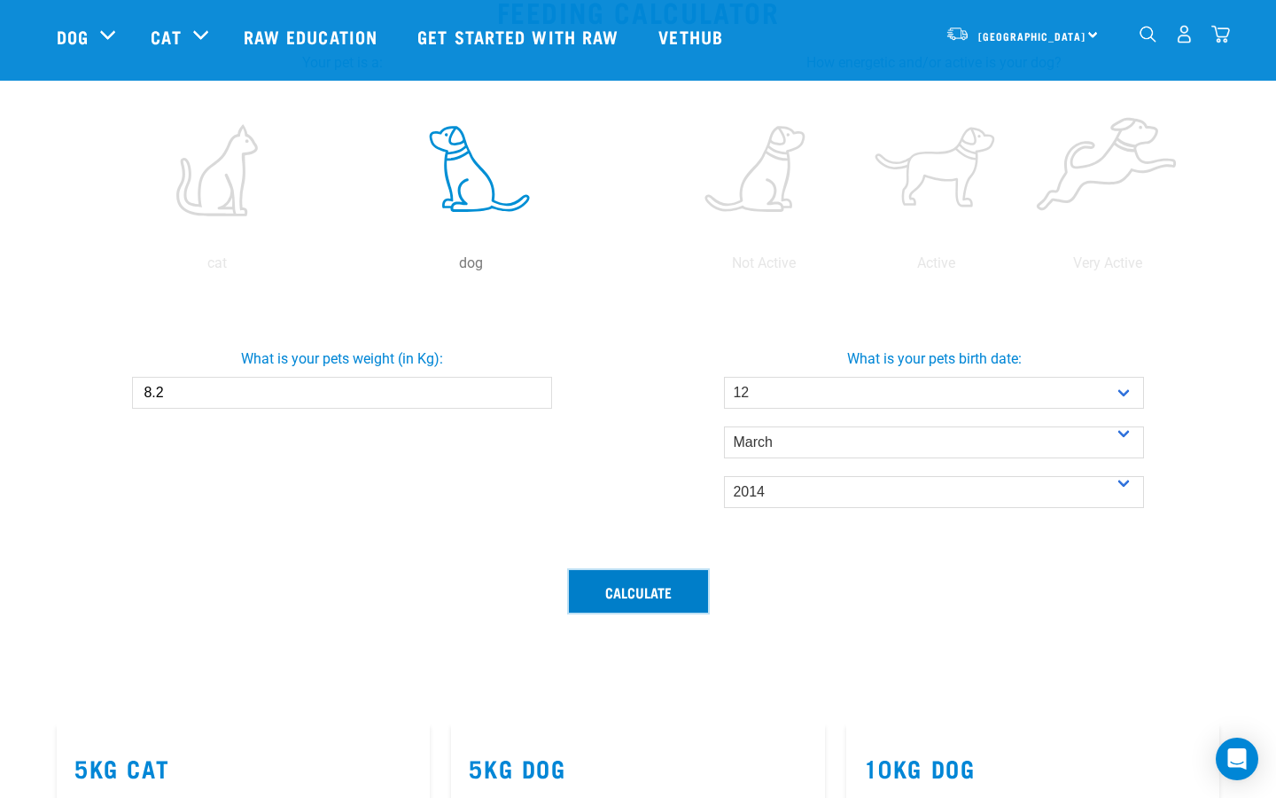
click at [683, 597] on button "Calculate" at bounding box center [638, 591] width 139 height 43
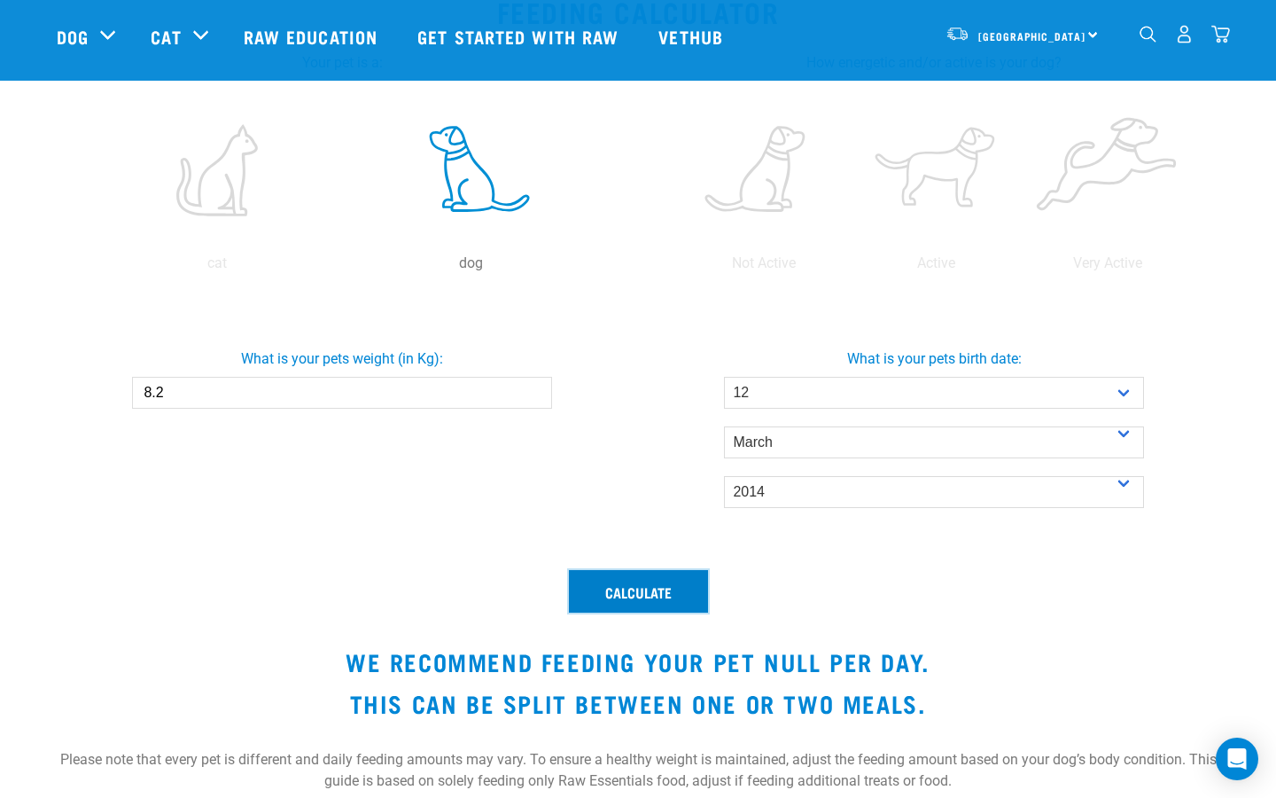
click at [683, 597] on button "Calculate" at bounding box center [638, 591] width 139 height 43
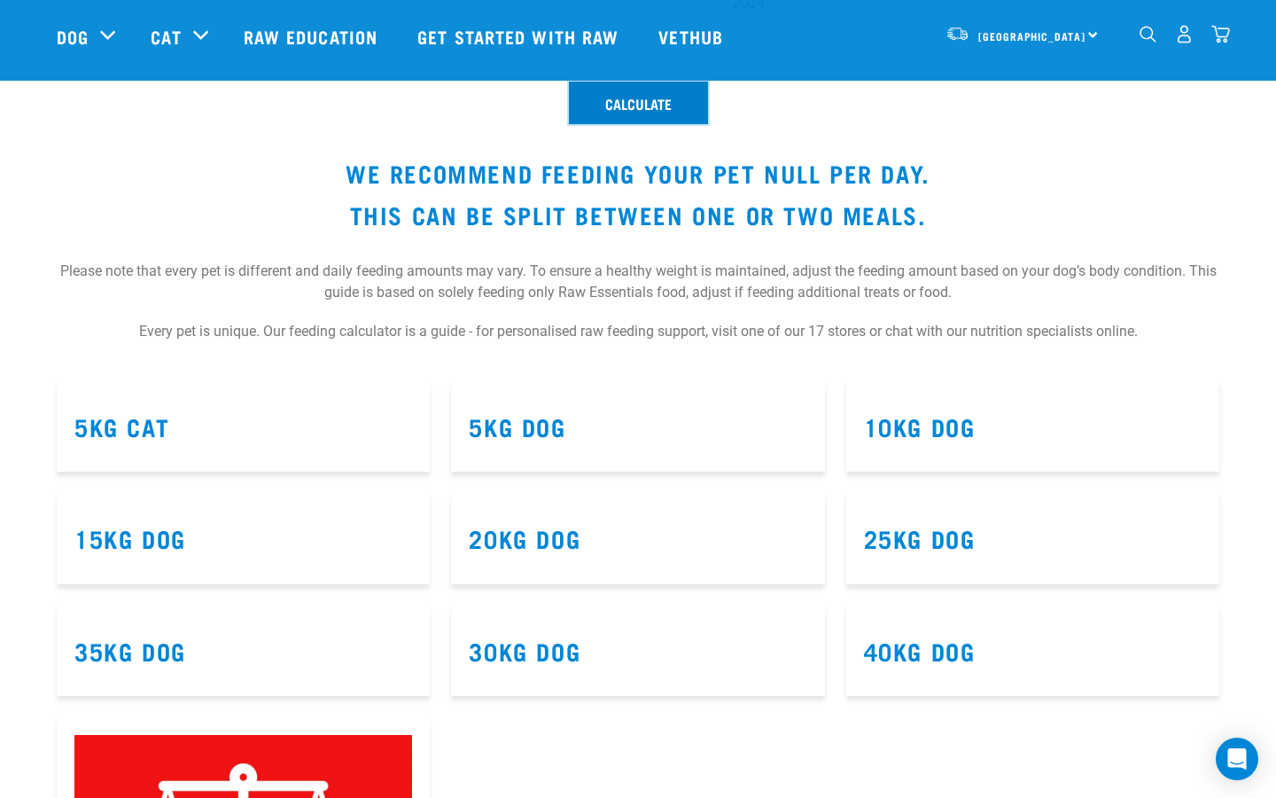
scroll to position [855, 0]
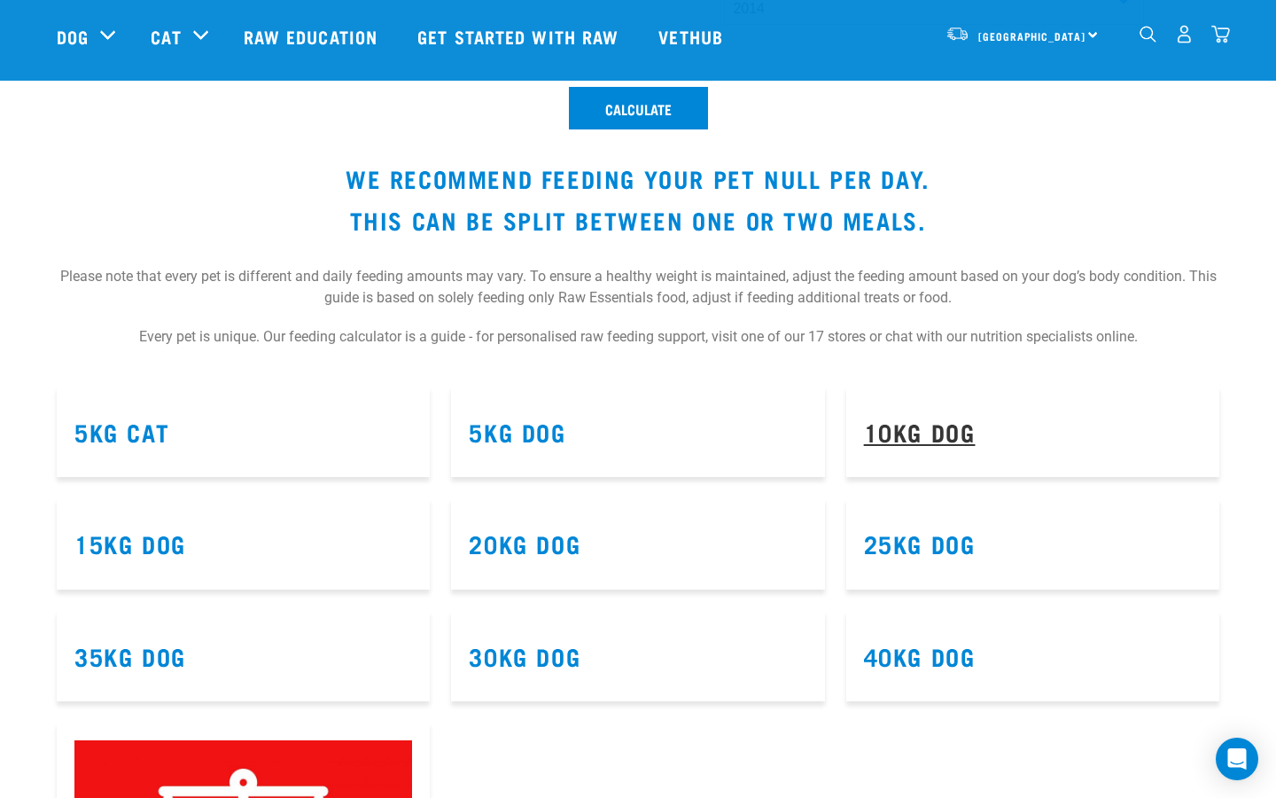
click at [947, 437] on link "10kg Dog" at bounding box center [920, 431] width 112 height 13
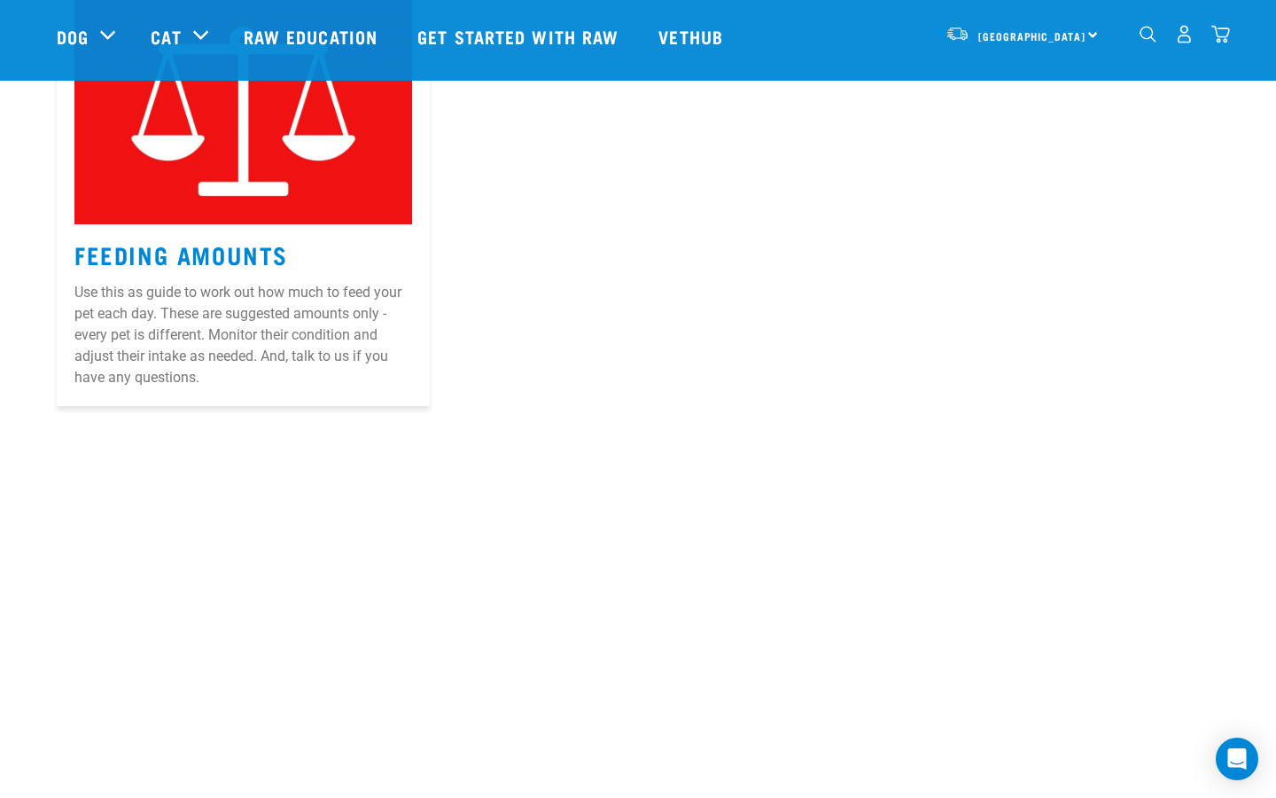
scroll to position [1606, 0]
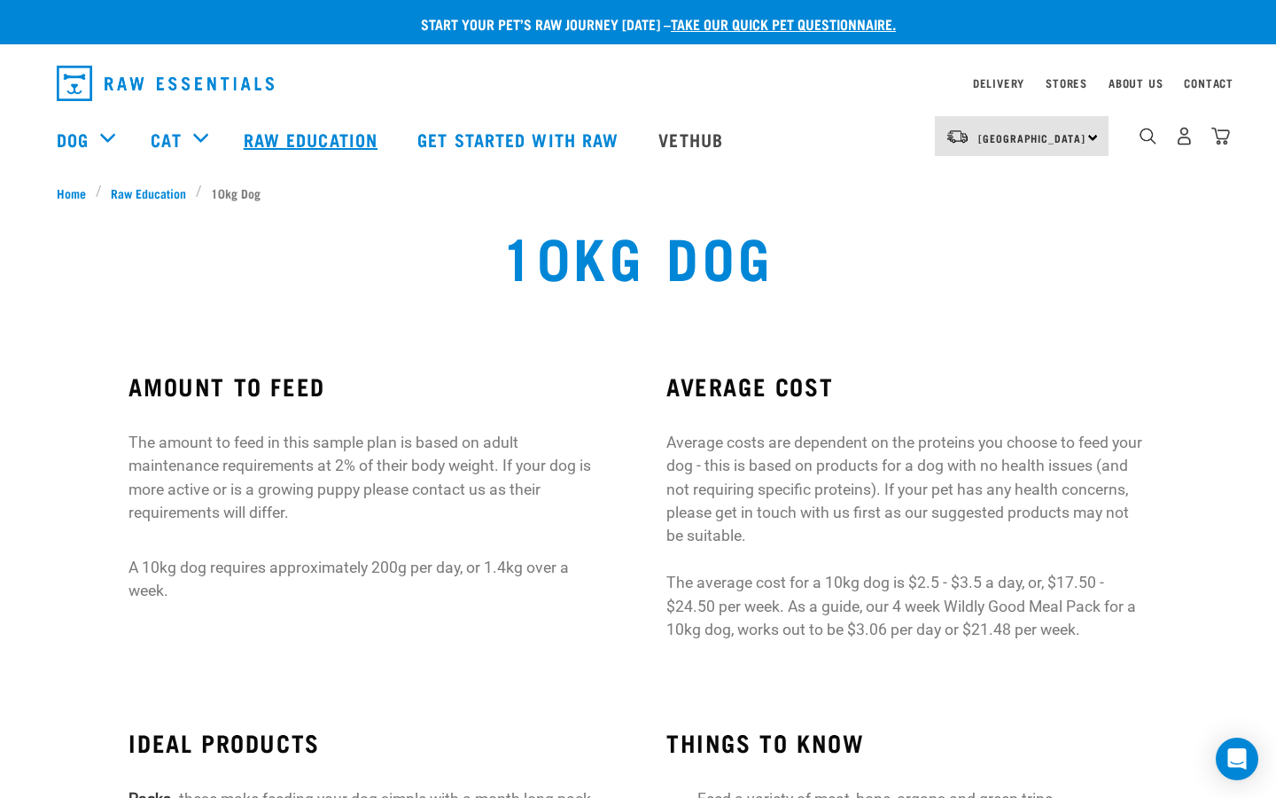
click at [268, 136] on link "Raw Education" at bounding box center [313, 139] width 174 height 71
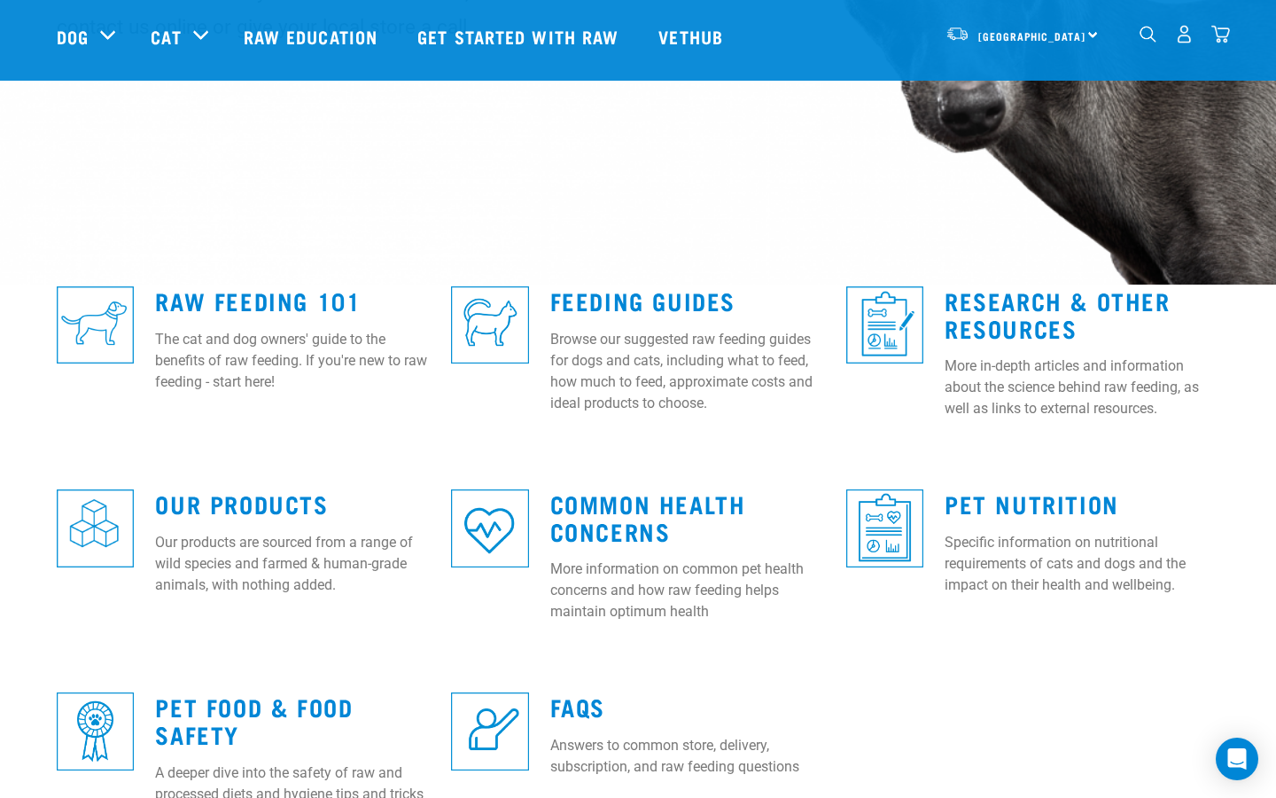
scroll to position [338, 0]
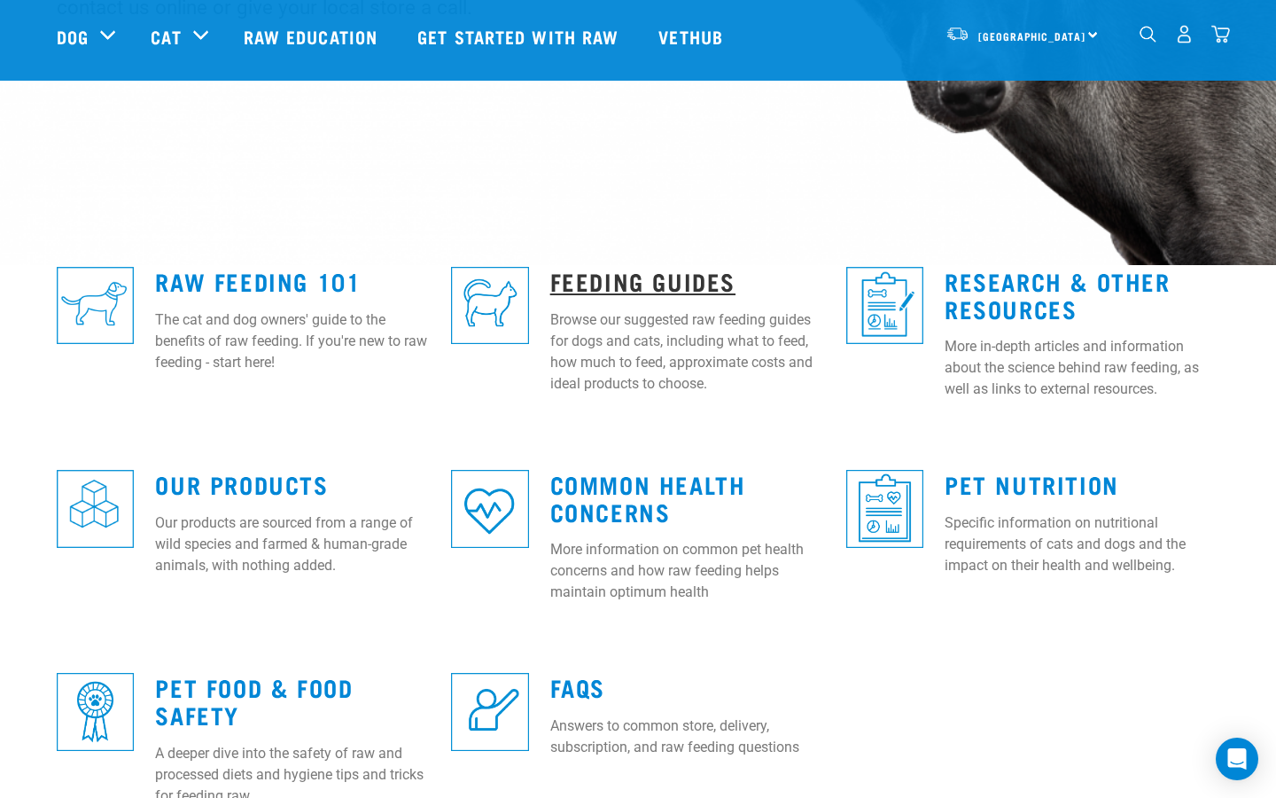
click at [605, 278] on link "Feeding Guides" at bounding box center [642, 280] width 185 height 13
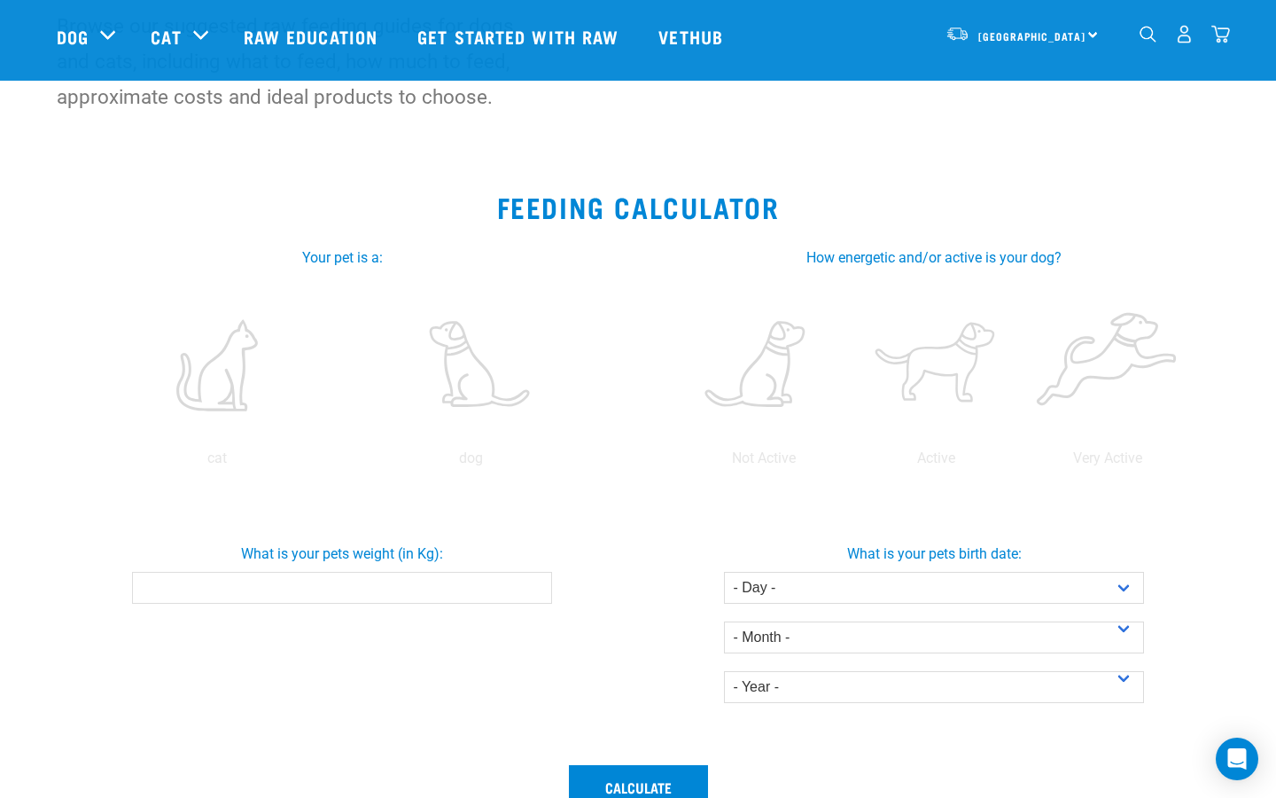
scroll to position [309, 0]
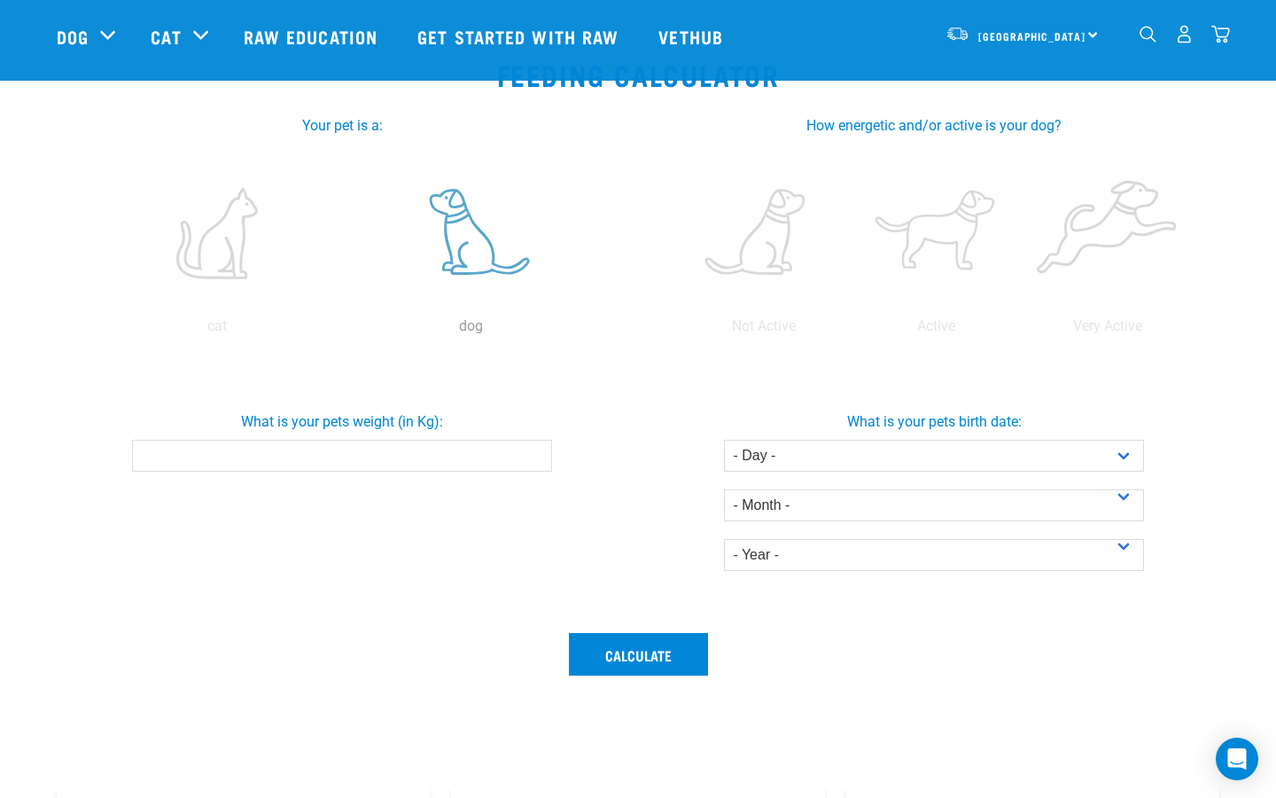
click at [480, 246] on label at bounding box center [470, 233] width 247 height 151
click at [344, 331] on input "radio" at bounding box center [344, 331] width 0 height 0
click at [470, 324] on p "dog" at bounding box center [470, 326] width 247 height 21
click at [412, 457] on input "What is your pets weight (in Kg):" at bounding box center [341, 456] width 419 height 32
type input "8.2"
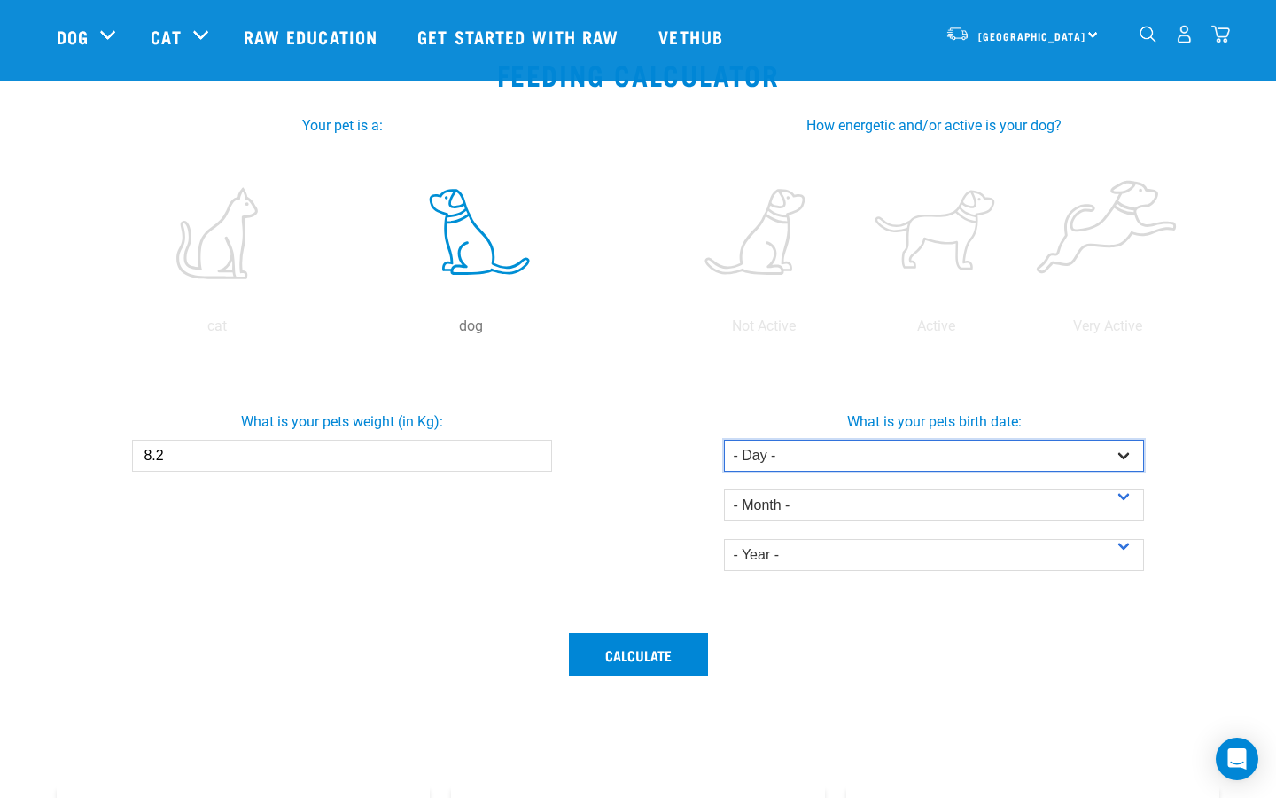
click at [864, 456] on select "- Day - 1 2 3 4 5 6 7 8 9 10 11 12 13 14 15 16 17 18 19 20 21 22 23 24 25 26 27" at bounding box center [933, 456] width 419 height 32
select select "13"
click at [724, 440] on select "- Day - 1 2 3 4 5 6 7 8 9 10 11 12 13 14 15 16 17 18 19 20 21 22 23 24 25 26 27" at bounding box center [933, 456] width 419 height 32
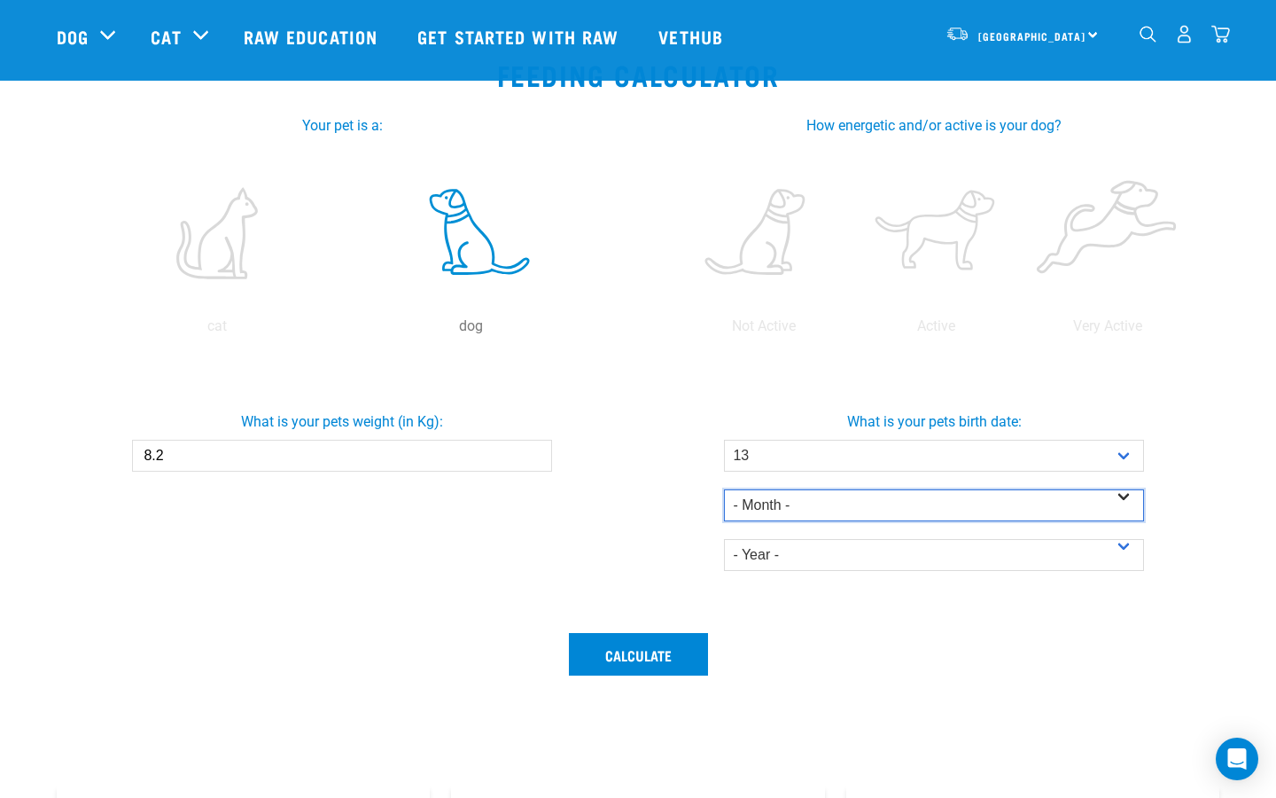
click at [809, 512] on select "- Month - January February March April May June July August September October N…" at bounding box center [933, 505] width 419 height 32
select select "March"
click at [724, 489] on select "- Month - January February March April May June July August September October N…" at bounding box center [933, 505] width 419 height 32
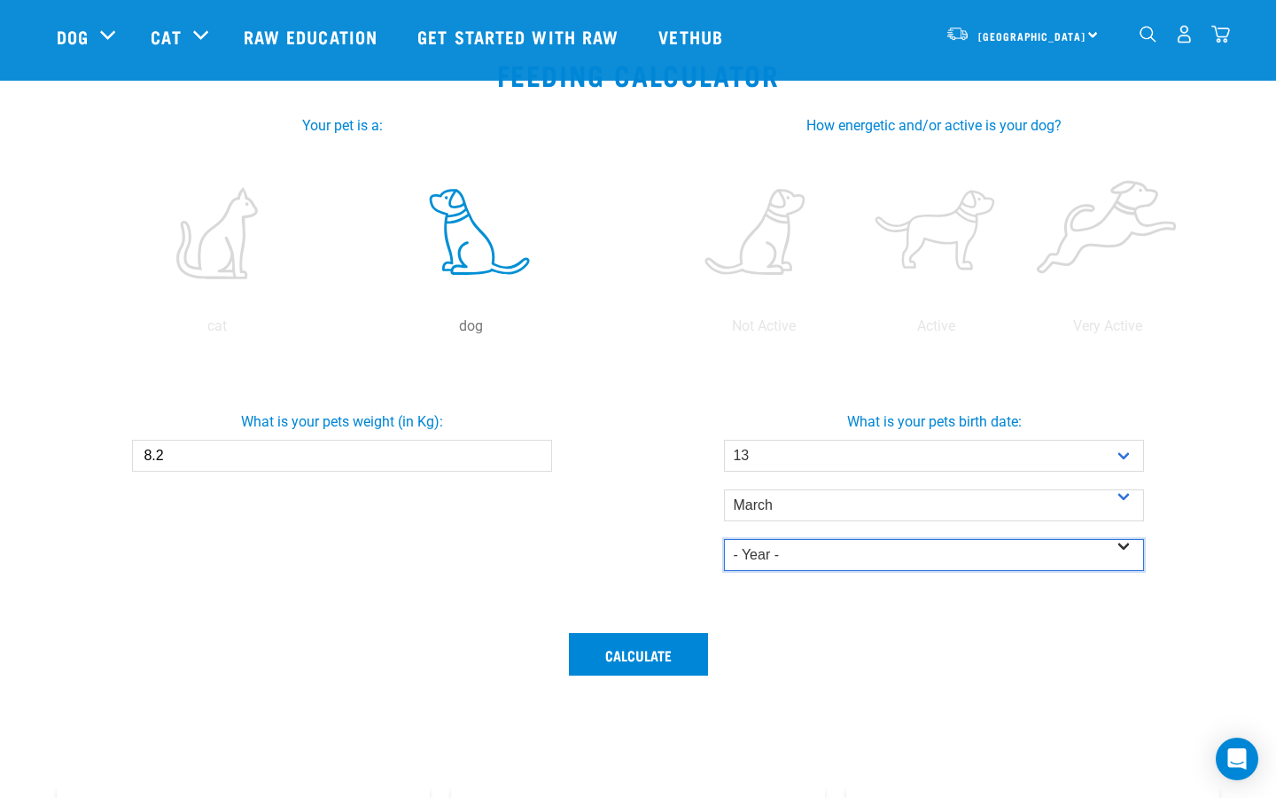
click at [784, 558] on select "- Year - 2025 2024 2023 2022 2021 2020 2019 2018 2017 2016 2015 2014" at bounding box center [933, 555] width 419 height 32
select select "2014"
click at [724, 539] on select "- Year - 2025 2024 2023 2022 2021 2020 2019 2018 2017 2016 2015 2014" at bounding box center [933, 555] width 419 height 32
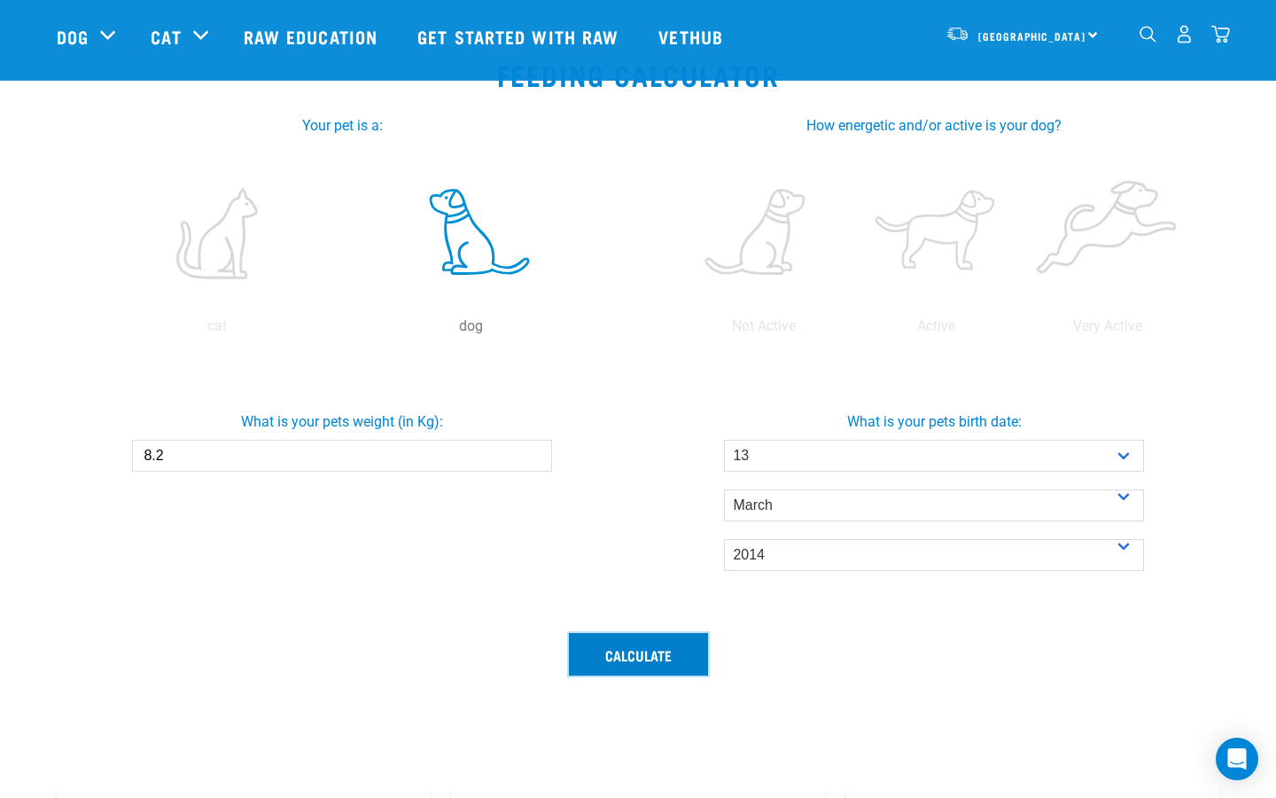
click at [664, 658] on button "Calculate" at bounding box center [638, 654] width 139 height 43
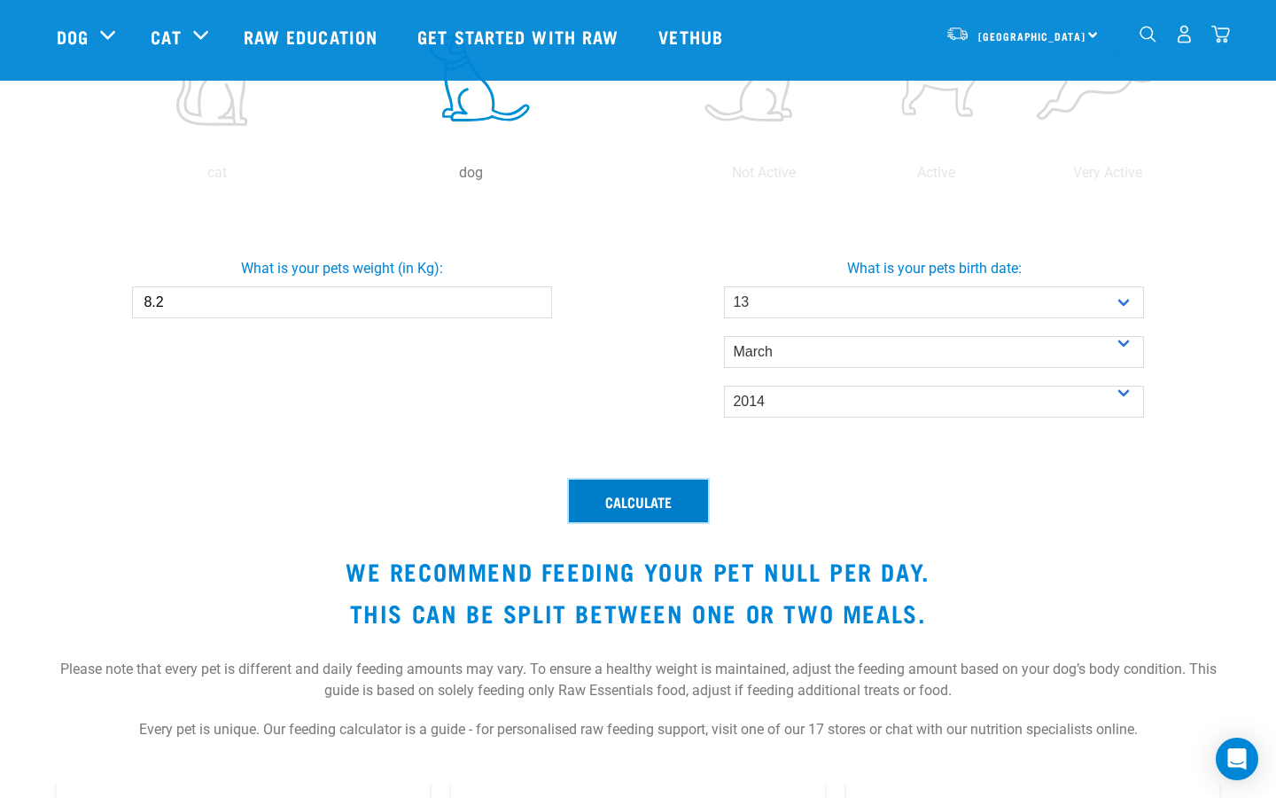
scroll to position [458, 0]
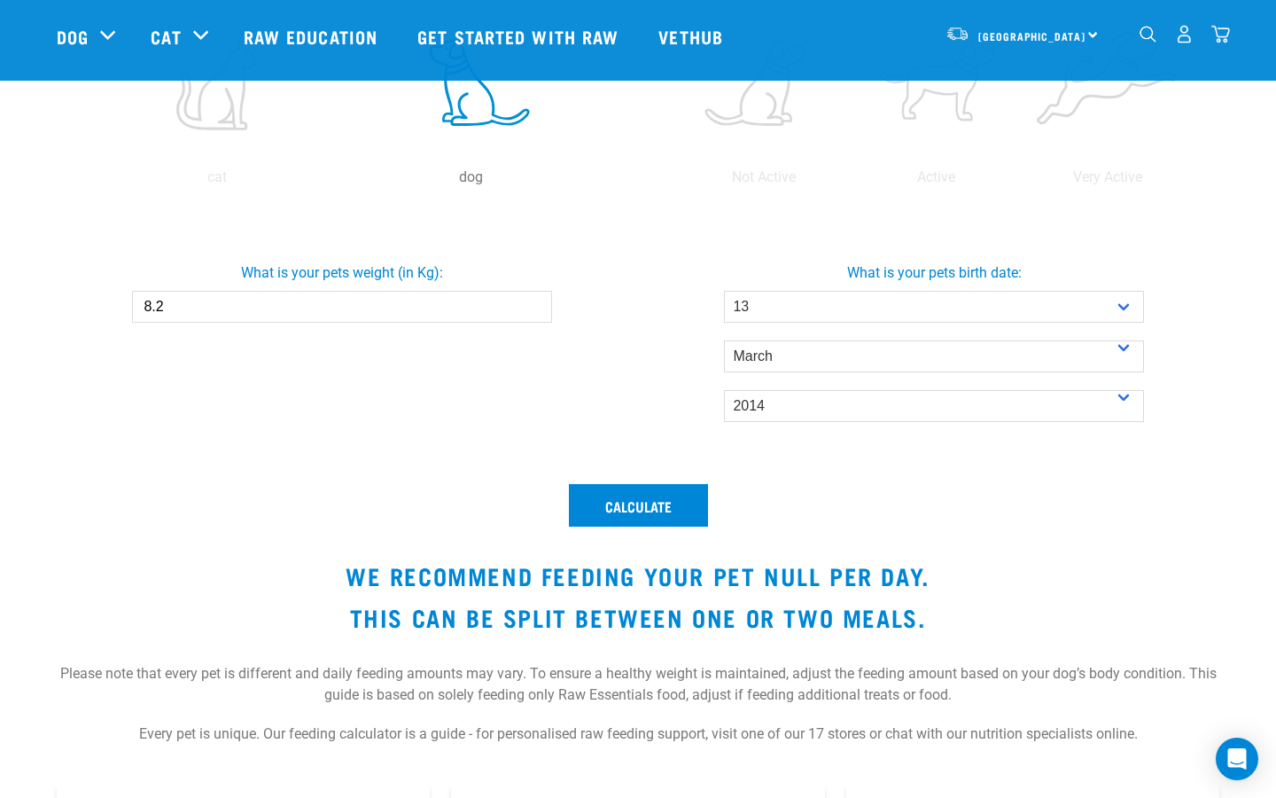
click at [259, 316] on input "8.2" at bounding box center [341, 307] width 419 height 32
type input "8"
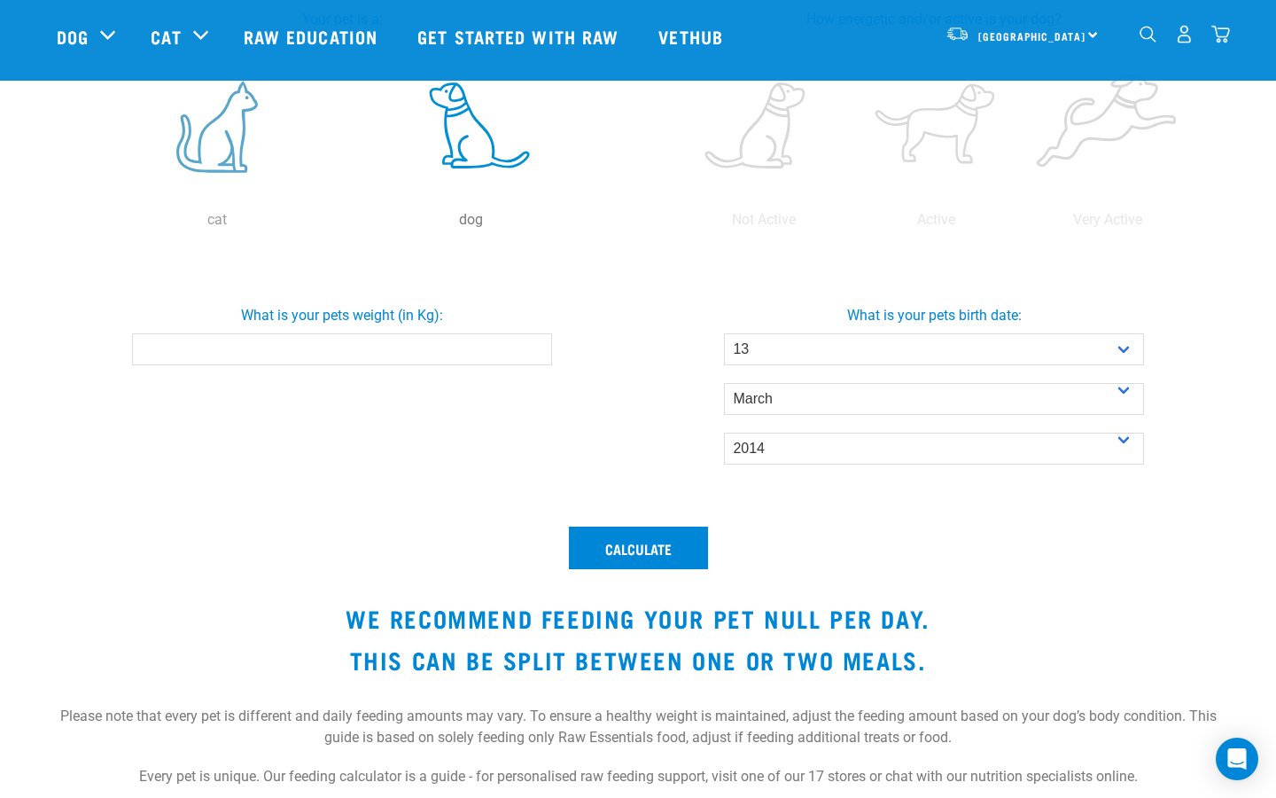
click at [199, 162] on label at bounding box center [216, 126] width 247 height 151
click at [90, 224] on input "radio" at bounding box center [90, 224] width 0 height 0
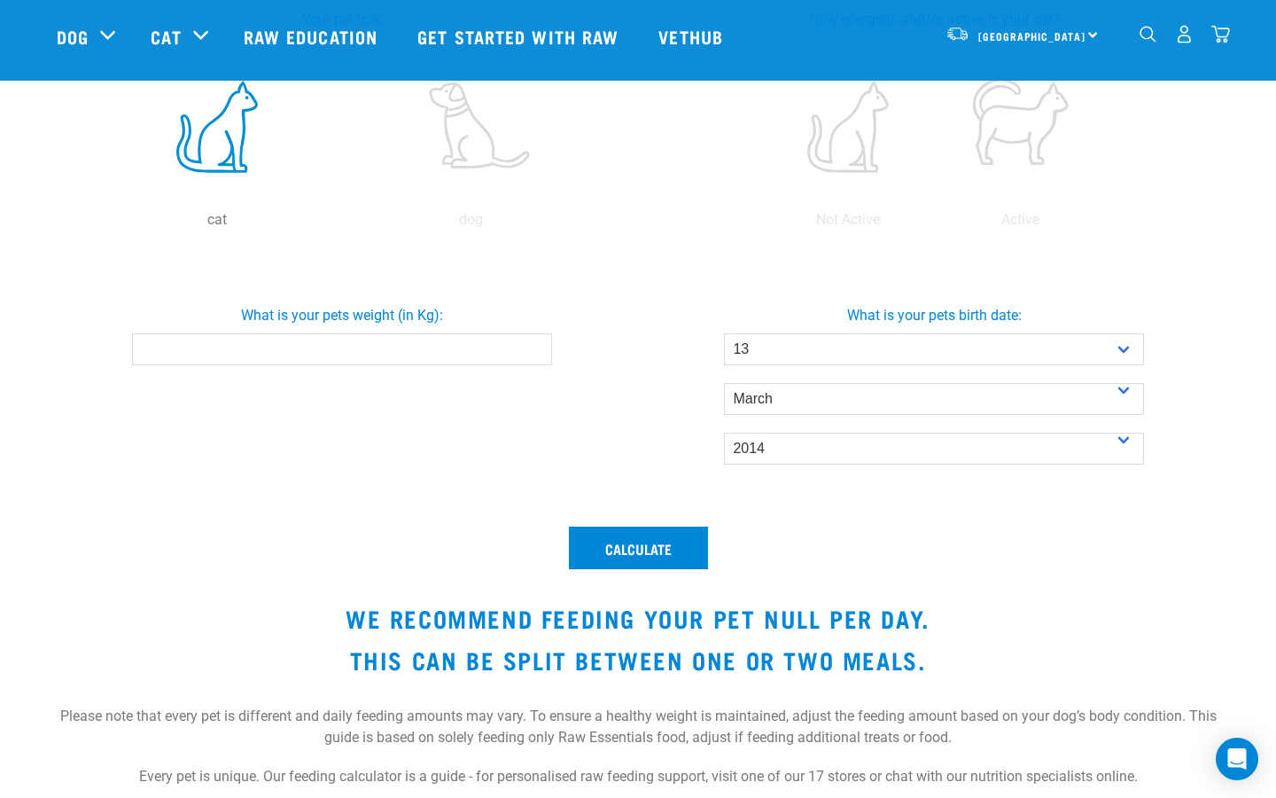
click at [206, 349] on input "What is your pets weight (in Kg):" at bounding box center [341, 349] width 419 height 32
type input "2.7"
click at [803, 457] on select "- Year - 2025 2024 2023 2022 2021 2020 2019 2018 2017 2016 2015 2014" at bounding box center [933, 449] width 419 height 32
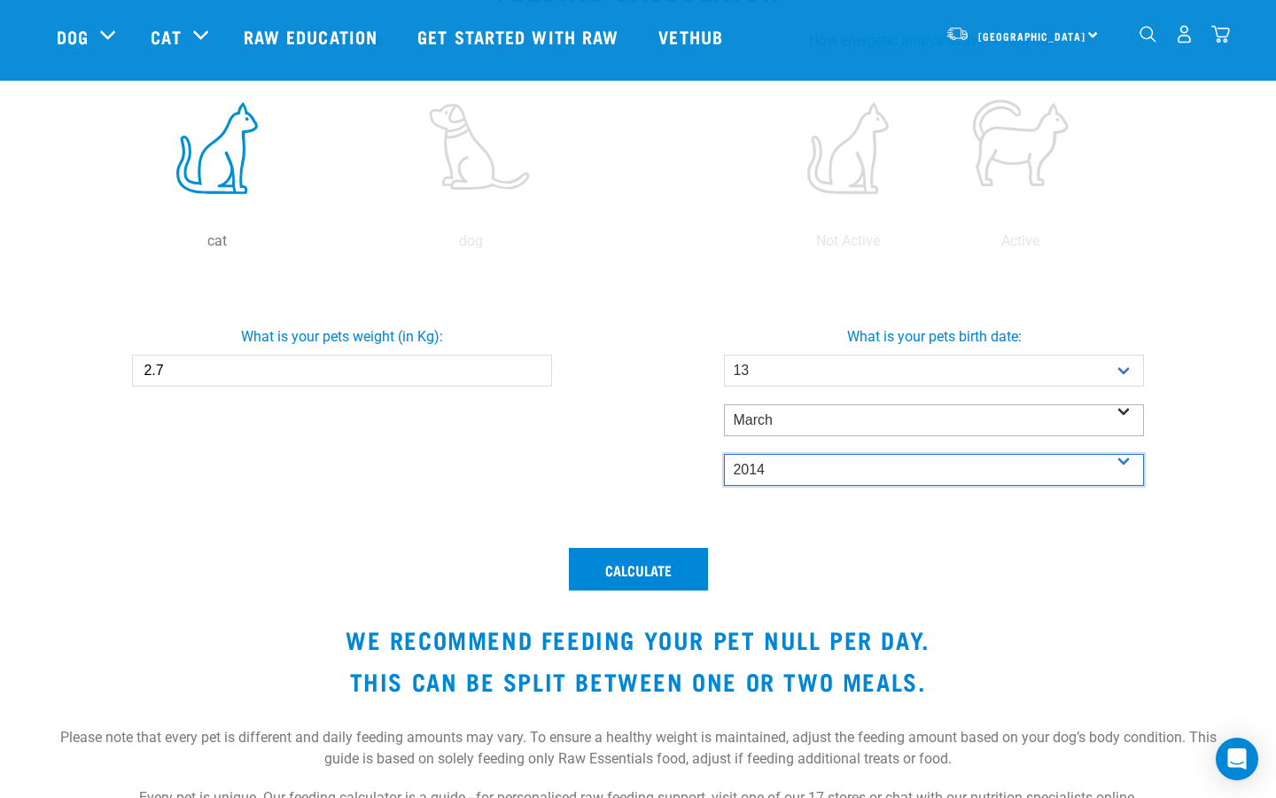
scroll to position [391, 0]
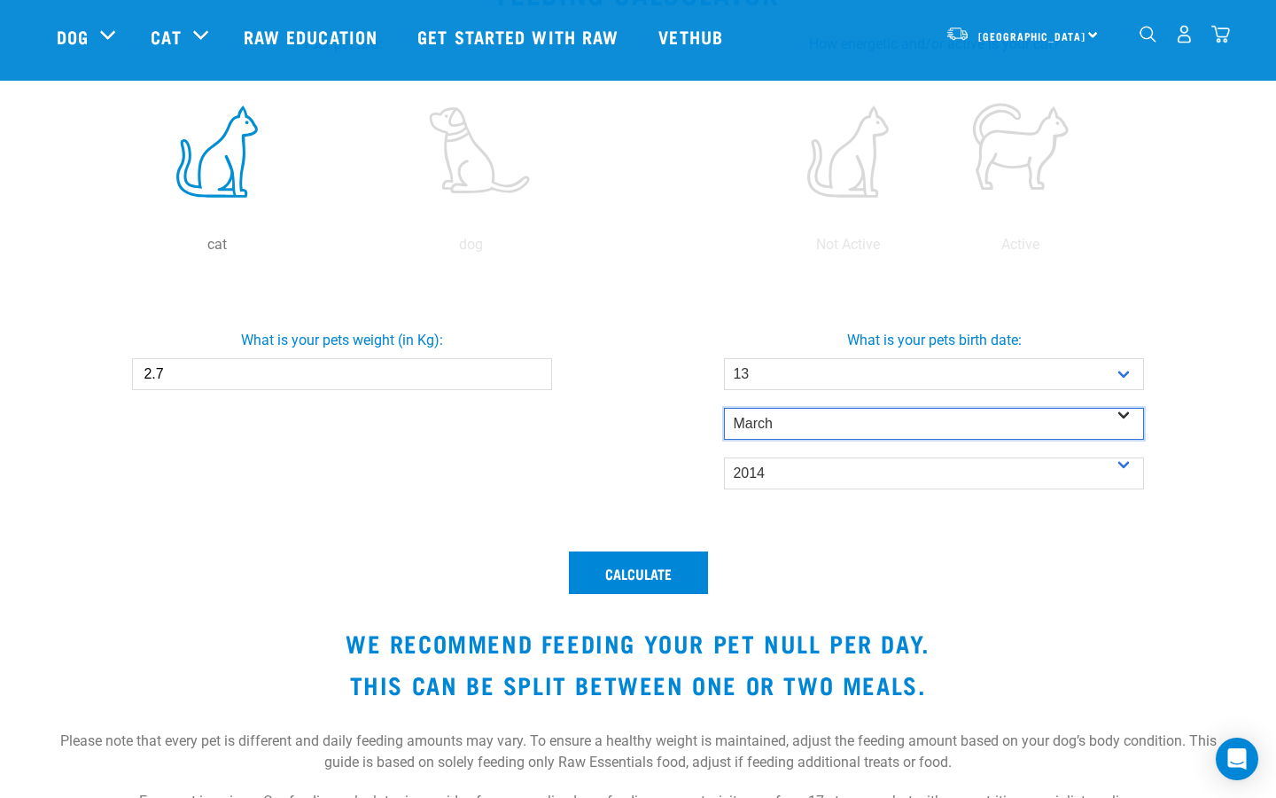
click at [783, 425] on select "- Month - January February March April May June July August September October N…" at bounding box center [933, 424] width 419 height 32
select select "August"
click at [724, 408] on select "- Month - January February March April May June July August September October N…" at bounding box center [933, 424] width 419 height 32
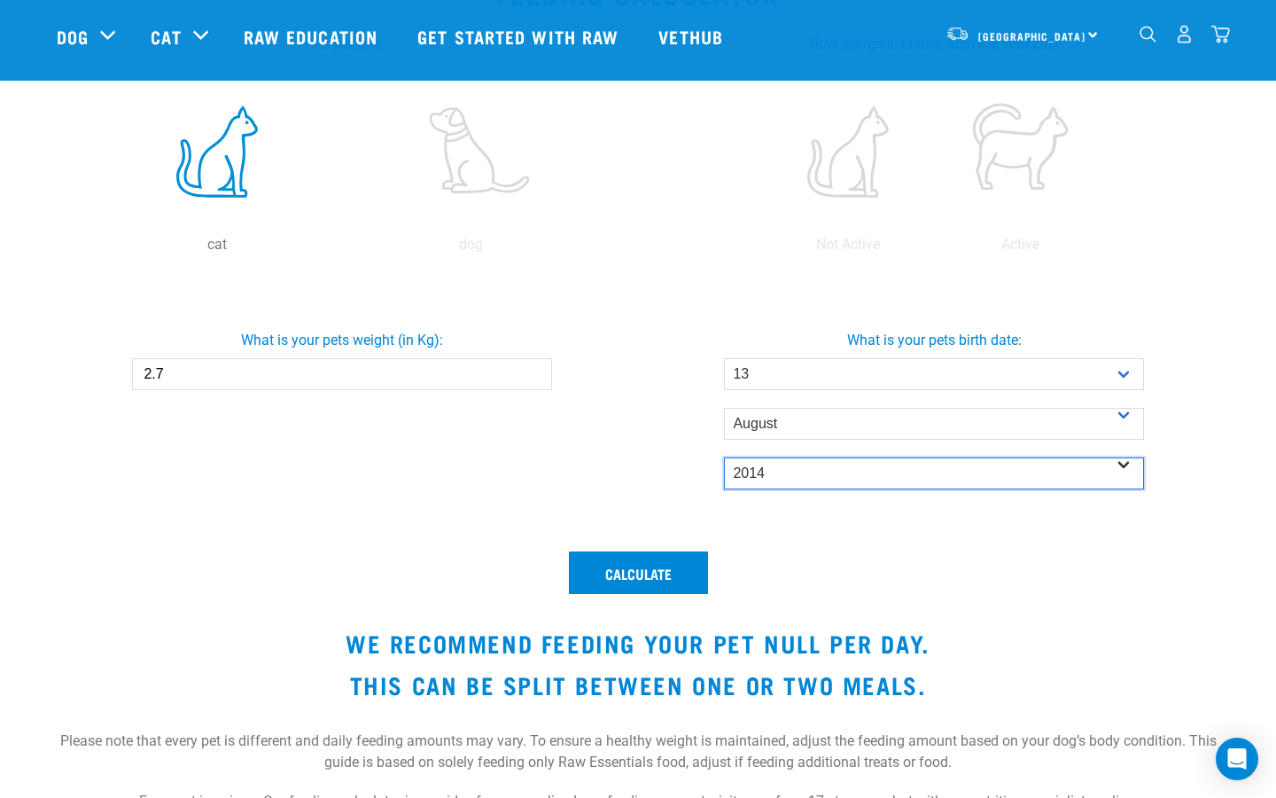
click at [771, 467] on select "- Year - 2025 2024 2023 2022 2021 2020 2019 2018 2017 2016 2015 2014" at bounding box center [933, 473] width 419 height 32
click at [724, 457] on select "- Year - 2025 2024 2023 2022 2021 2020 2019 2018 2017 2016 2015 2014" at bounding box center [933, 473] width 419 height 32
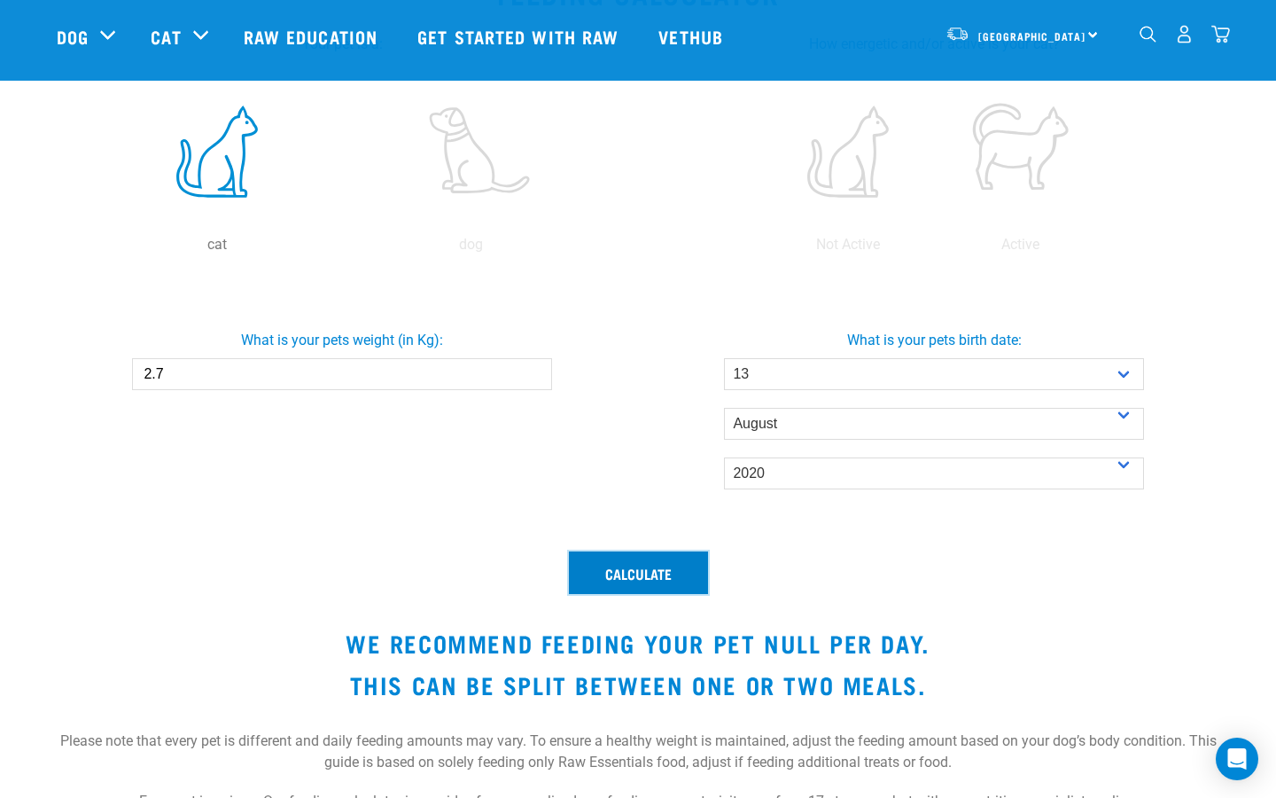
click at [664, 567] on button "Calculate" at bounding box center [638, 572] width 139 height 43
click at [665, 566] on button "Calculate" at bounding box center [638, 572] width 139 height 43
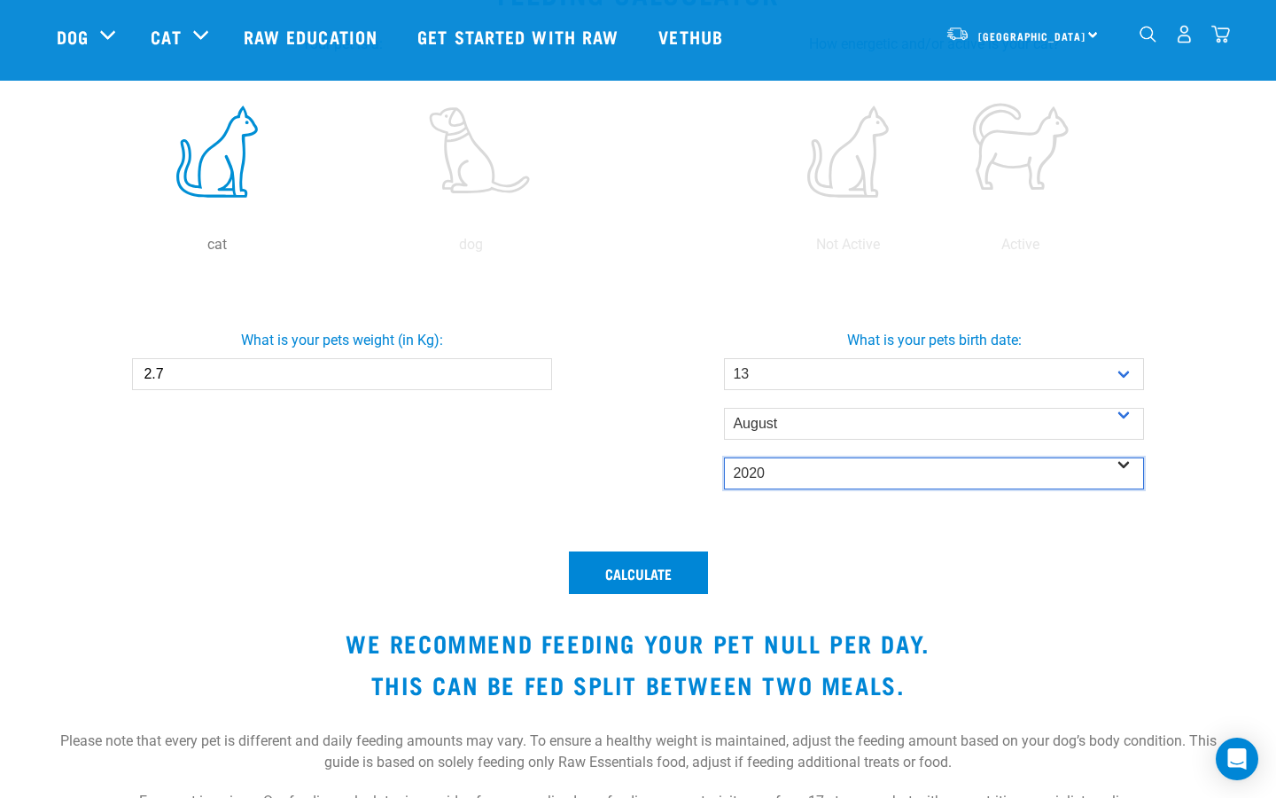
click at [781, 476] on select "- Year - 2025 2024 2023 2022 2021 2020 2019 2018 2017 2016 2015 2014" at bounding box center [933, 473] width 419 height 32
select select "2021"
click at [724, 457] on select "- Year - 2025 2024 2023 2022 2021 2020 2019 2018 2017 2016 2015 2014" at bounding box center [933, 473] width 419 height 32
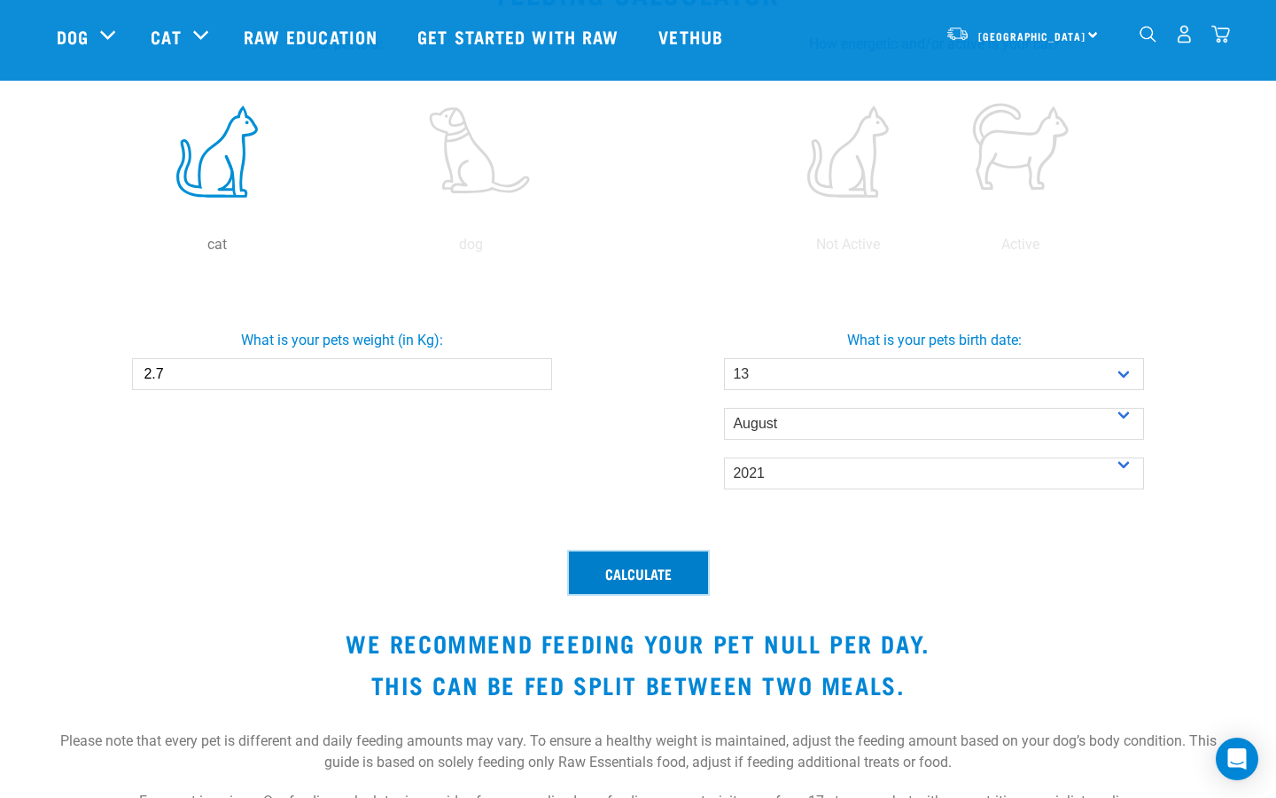
click at [682, 571] on button "Calculate" at bounding box center [638, 572] width 139 height 43
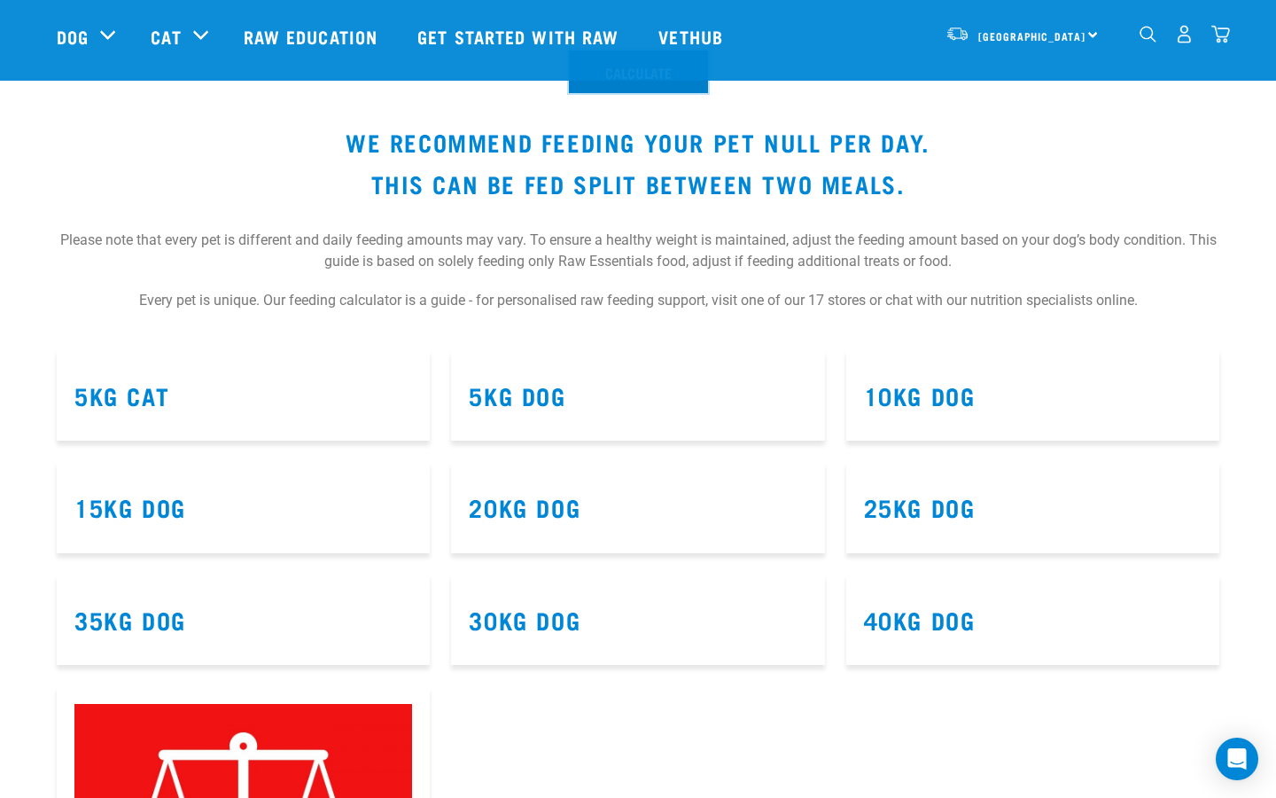
scroll to position [870, 0]
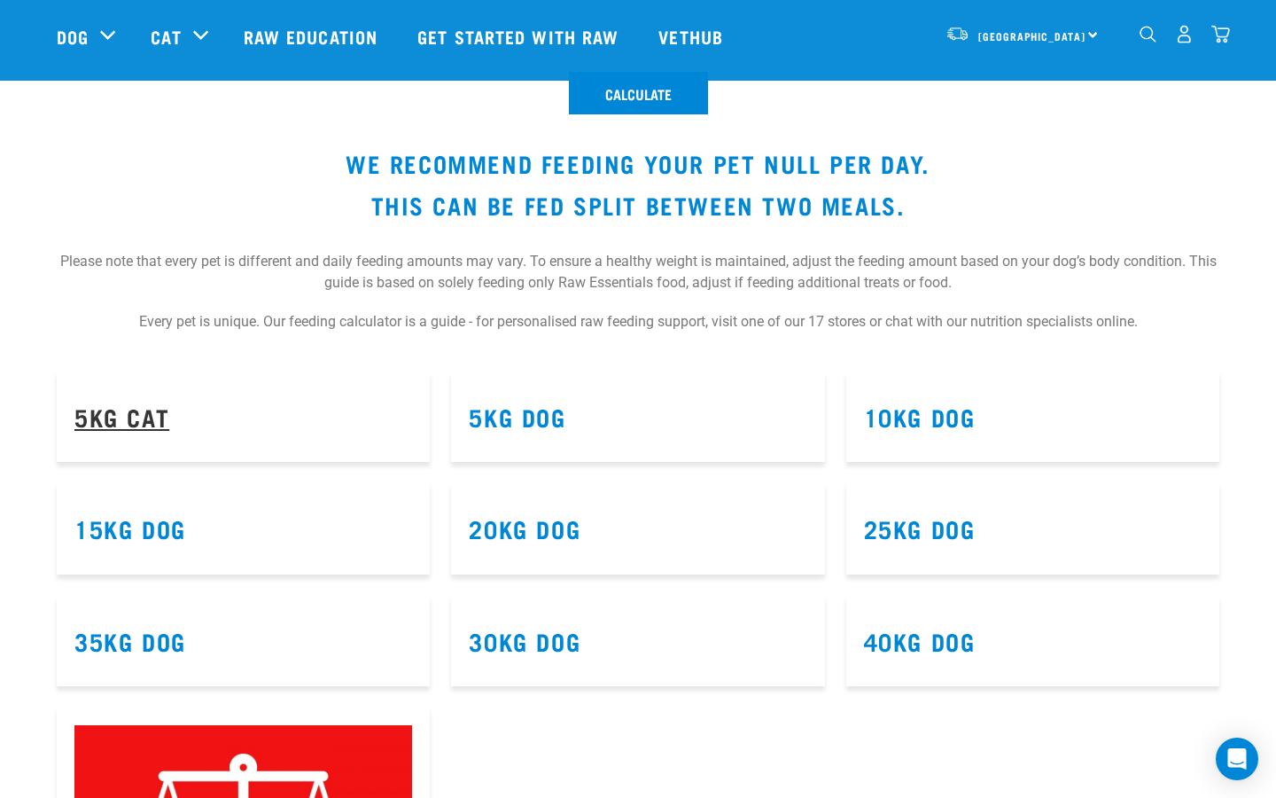
click at [129, 420] on link "5kg Cat" at bounding box center [121, 415] width 95 height 13
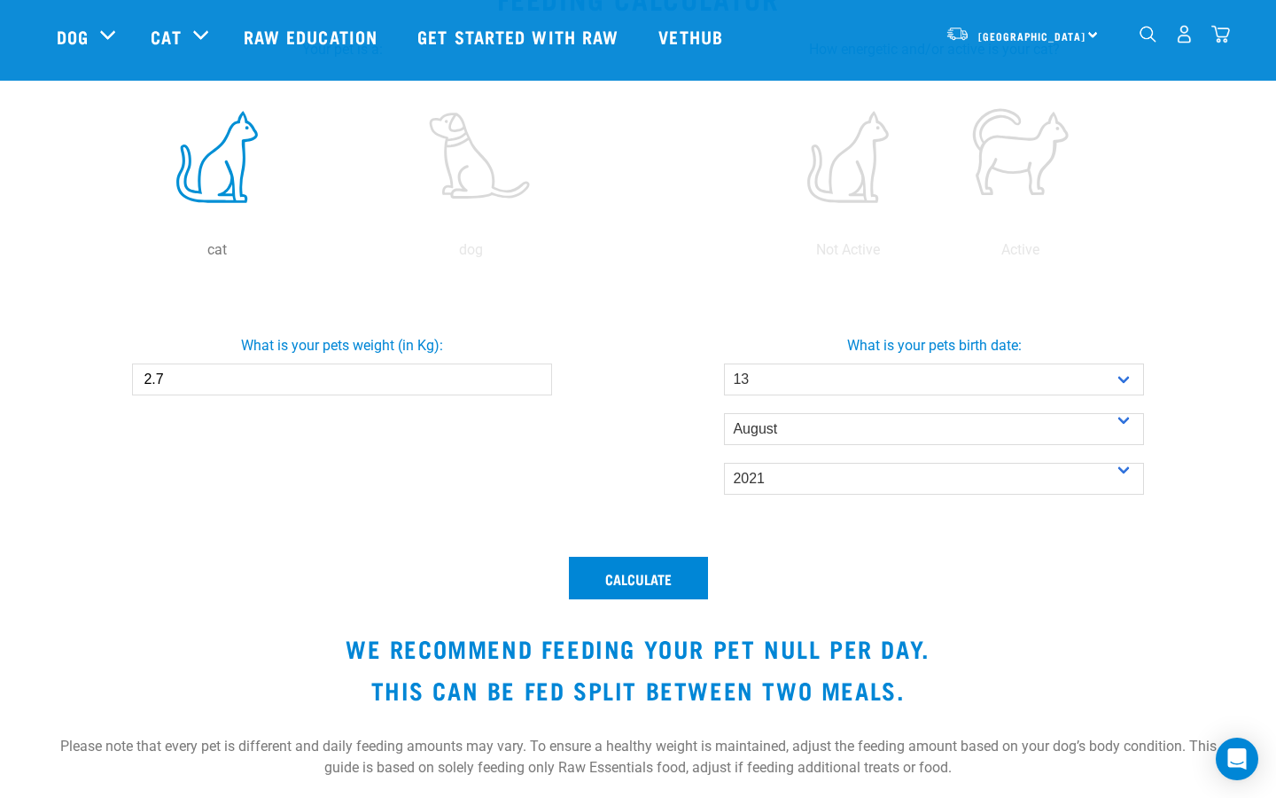
scroll to position [381, 0]
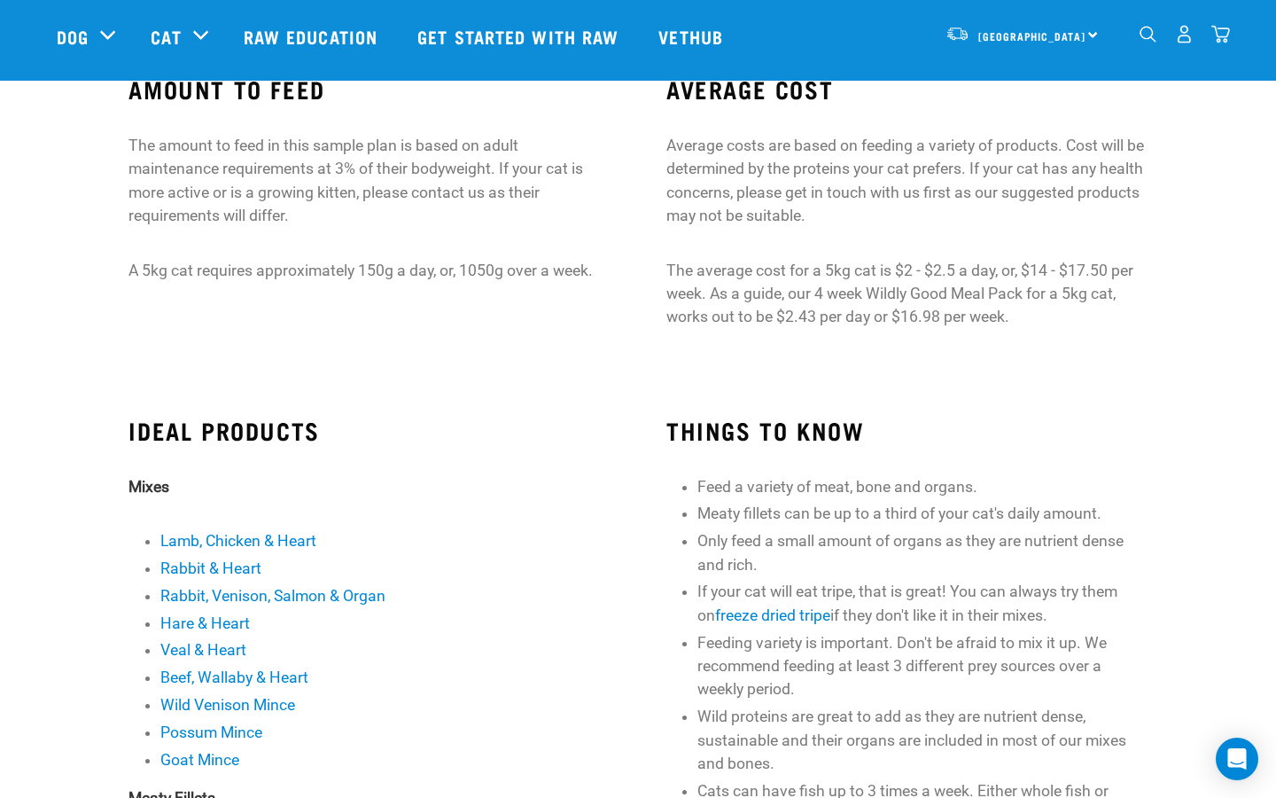
scroll to position [95, 0]
